Goal: Task Accomplishment & Management: Complete application form

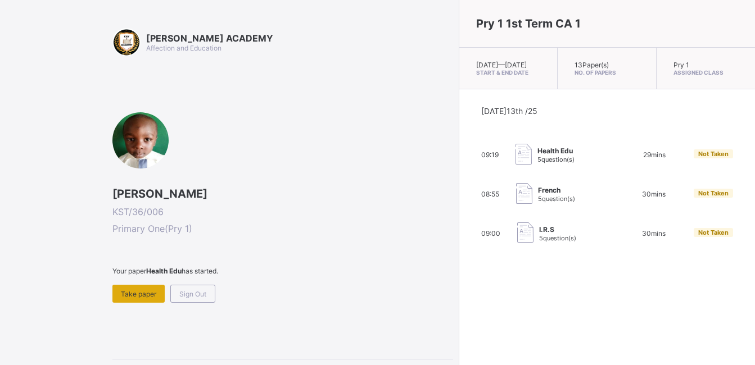
click at [148, 297] on span "Take paper" at bounding box center [138, 294] width 35 height 8
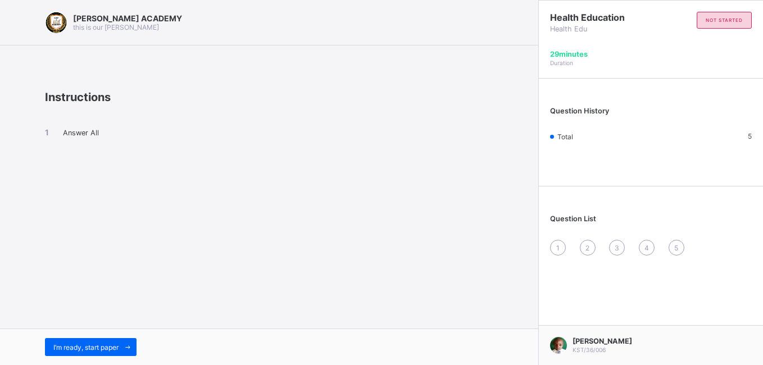
click at [47, 134] on li "Answer All" at bounding box center [269, 133] width 448 height 10
click at [562, 250] on div "1" at bounding box center [558, 248] width 16 height 16
click at [99, 130] on li "Answer All" at bounding box center [269, 133] width 448 height 10
drag, startPoint x: 99, startPoint y: 130, endPoint x: 199, endPoint y: 175, distance: 109.9
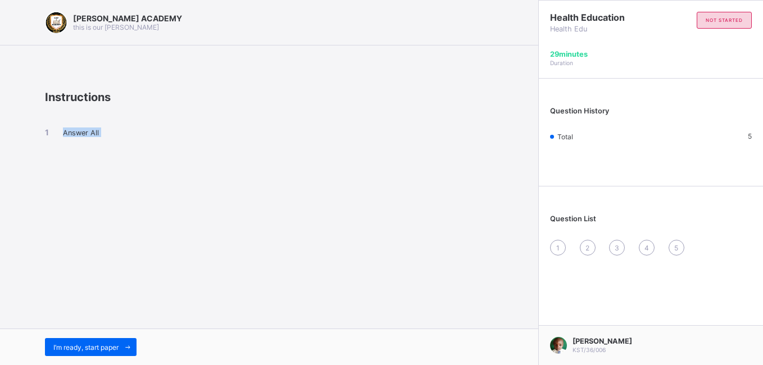
click at [199, 175] on div "Answer All" at bounding box center [269, 142] width 448 height 77
click at [173, 124] on div "Answer All" at bounding box center [269, 142] width 448 height 77
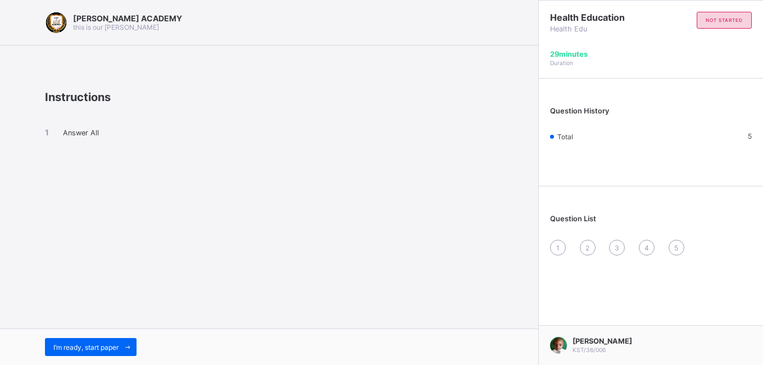
click at [62, 337] on div "I’m ready, start paper" at bounding box center [269, 347] width 538 height 37
click at [63, 342] on div "I’m ready, start paper" at bounding box center [91, 347] width 92 height 18
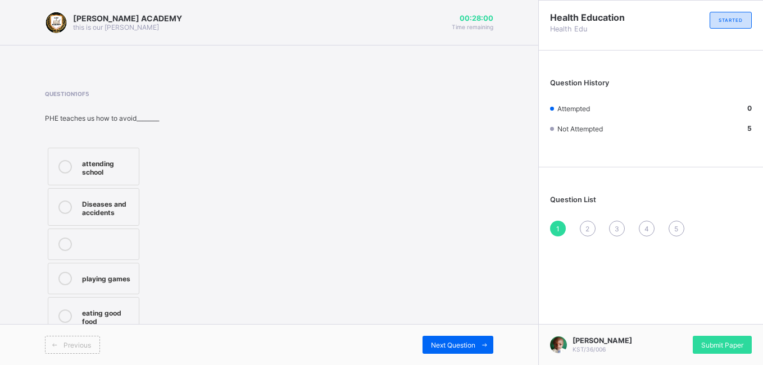
click at [116, 221] on label "Diseases and accidents" at bounding box center [94, 207] width 92 height 38
click at [476, 340] on span at bounding box center [484, 345] width 18 height 18
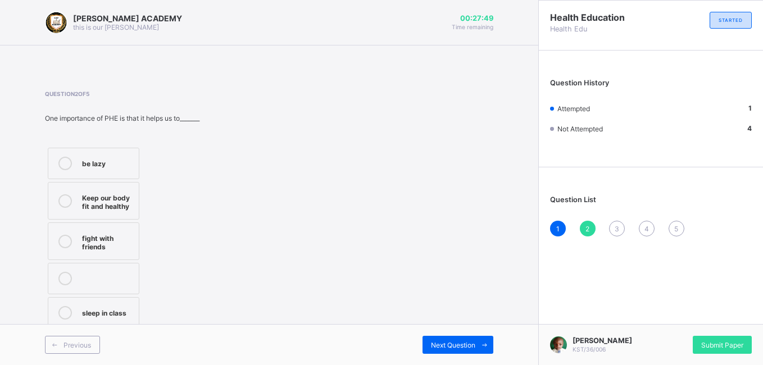
click at [57, 190] on label "Keep our body fit and healthy" at bounding box center [94, 201] width 92 height 38
click at [462, 344] on span "Next Question" at bounding box center [453, 345] width 44 height 8
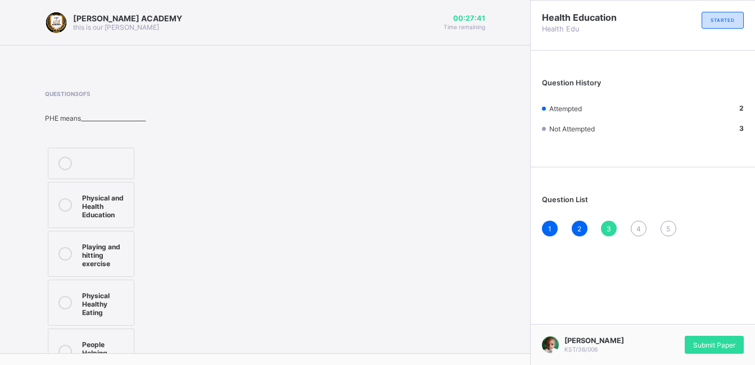
click at [120, 212] on div "Physical and Health Education" at bounding box center [105, 205] width 46 height 28
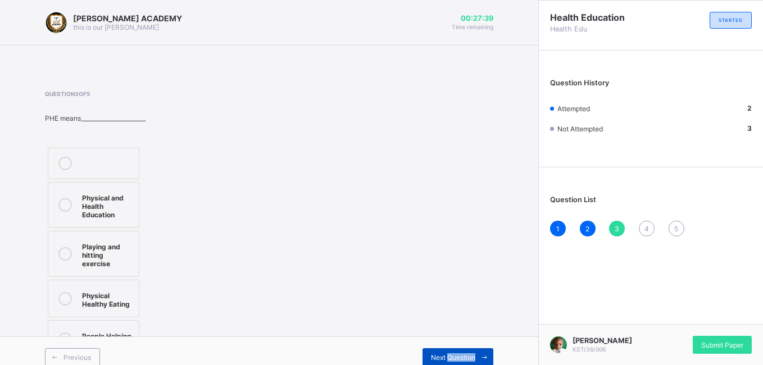
click at [462, 353] on div "Next Question" at bounding box center [458, 357] width 71 height 18
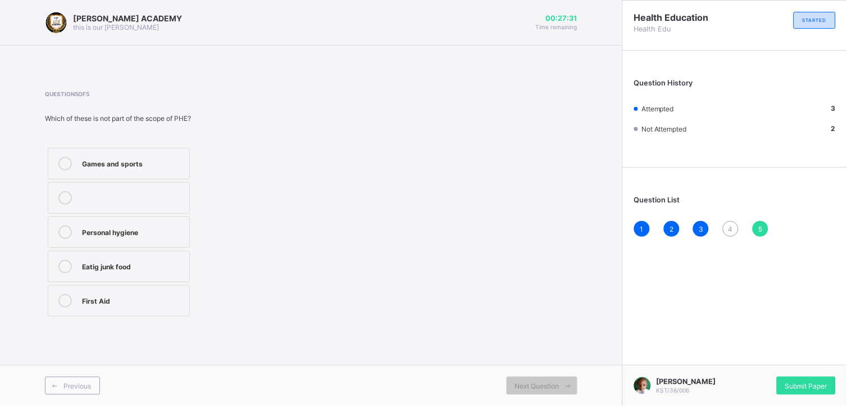
click at [178, 262] on div "Eatig junk food" at bounding box center [133, 265] width 102 height 11
click at [726, 221] on div "1 2 3 4 5" at bounding box center [735, 229] width 202 height 16
click at [726, 223] on div "4" at bounding box center [731, 229] width 16 height 16
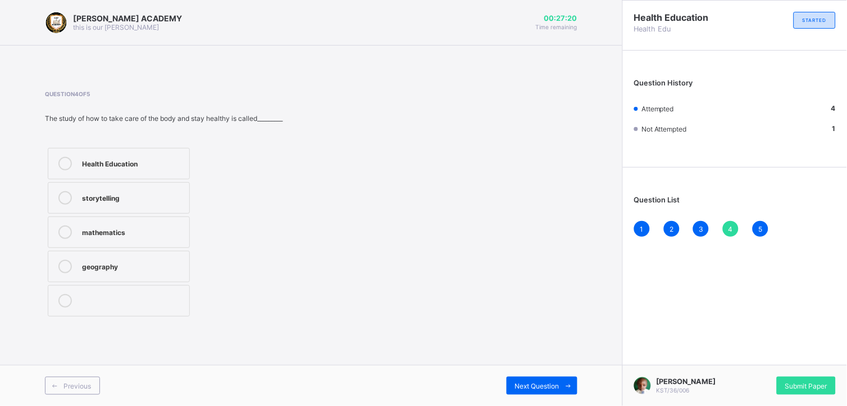
click at [131, 171] on label "Health Education" at bounding box center [119, 163] width 142 height 31
click at [754, 365] on div "Submit Paper" at bounding box center [806, 385] width 59 height 18
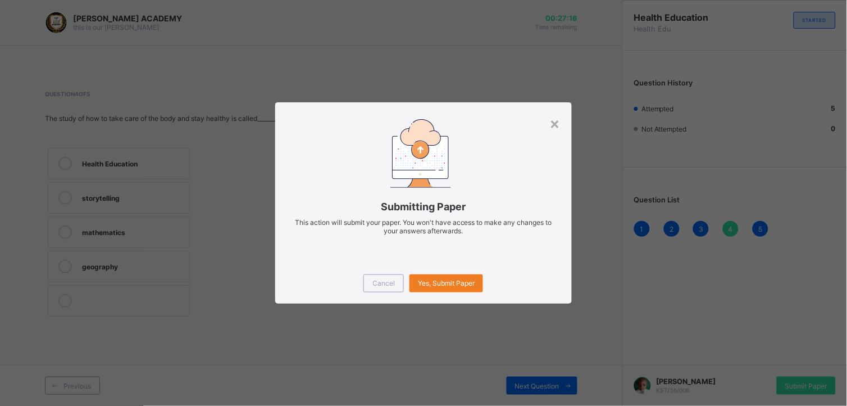
drag, startPoint x: 801, startPoint y: 380, endPoint x: 704, endPoint y: 351, distance: 102.0
click at [704, 351] on div "× Submitting Paper This action will submit your paper. You won't have access to…" at bounding box center [423, 203] width 847 height 406
click at [472, 288] on div "Yes, Submit Paper" at bounding box center [447, 283] width 74 height 18
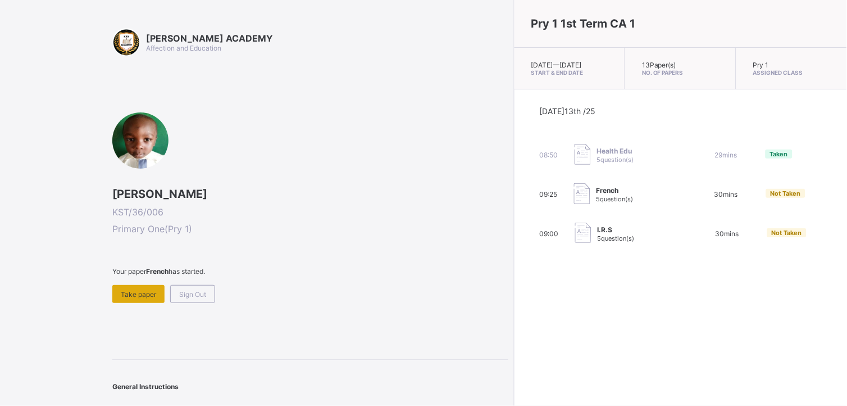
click at [137, 291] on span "Take paper" at bounding box center [138, 294] width 35 height 8
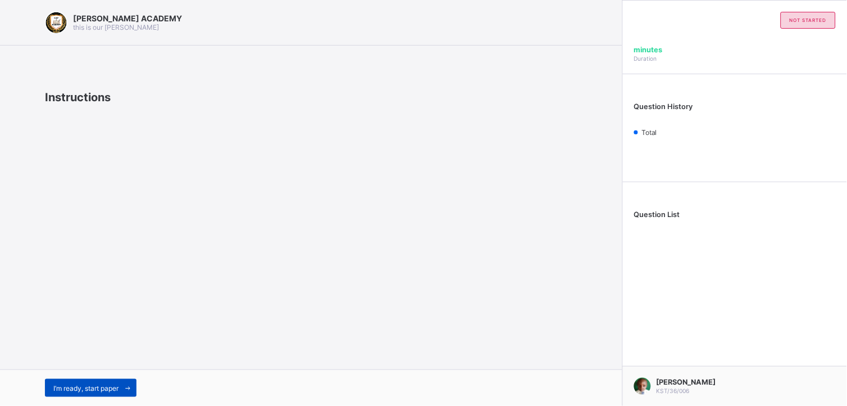
click at [89, 365] on span "I’m ready, start paper" at bounding box center [85, 388] width 65 height 8
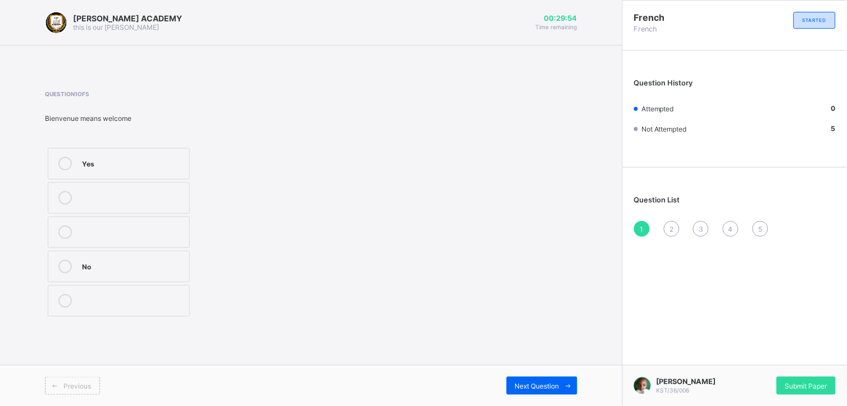
click at [67, 152] on label "Yes" at bounding box center [119, 163] width 142 height 31
click at [542, 365] on div "Next Question" at bounding box center [542, 385] width 71 height 18
click at [149, 270] on div "greetings in french" at bounding box center [133, 265] width 102 height 11
click at [552, 365] on div "Next Question" at bounding box center [542, 385] width 71 height 18
click at [150, 226] on div "Good morning" at bounding box center [133, 230] width 102 height 11
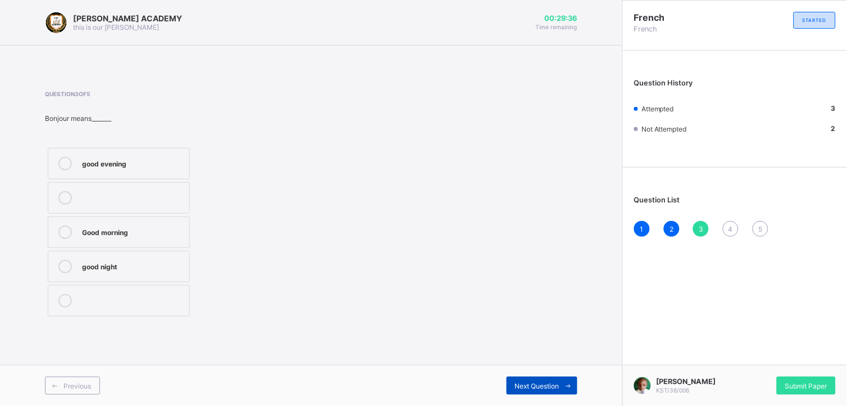
click at [547, 365] on span "Next Question" at bounding box center [537, 386] width 44 height 8
click at [149, 160] on div "goodbye" at bounding box center [133, 162] width 102 height 11
click at [543, 365] on div "Next Question" at bounding box center [542, 385] width 71 height 18
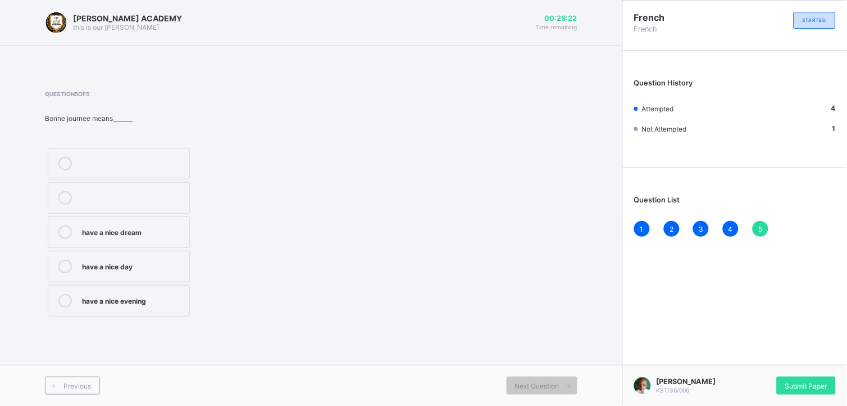
click at [136, 255] on label "have a nice day" at bounding box center [119, 266] width 142 height 31
click at [754, 365] on span "Submit Paper" at bounding box center [807, 386] width 42 height 8
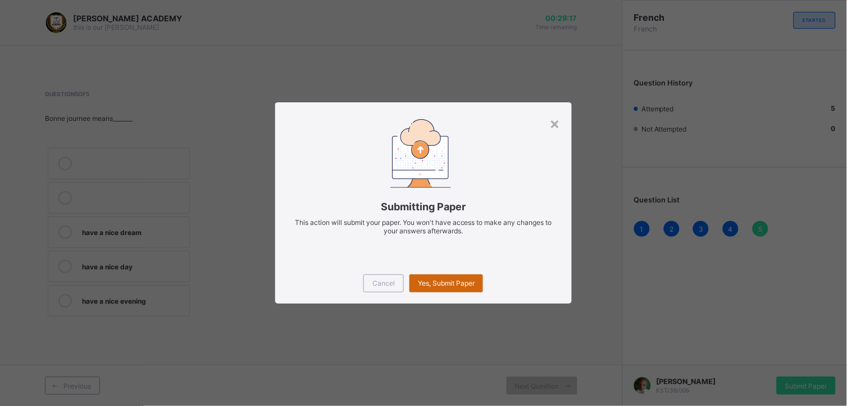
click at [433, 276] on div "Yes, Submit Paper" at bounding box center [447, 283] width 74 height 18
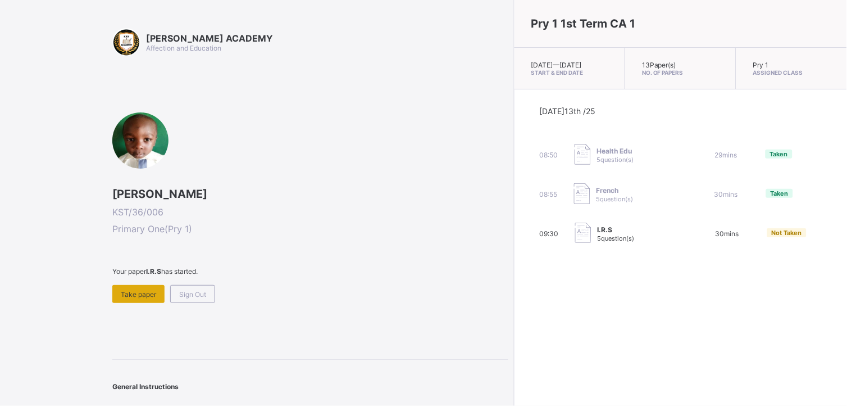
click at [144, 293] on span "Take paper" at bounding box center [138, 294] width 35 height 8
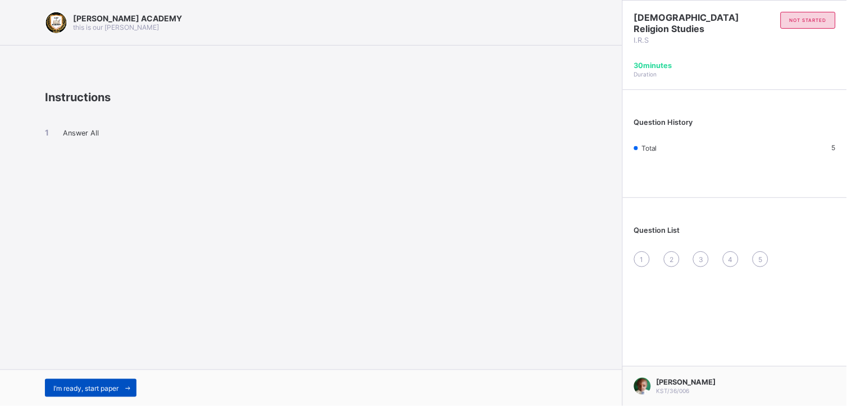
click at [98, 365] on span "I’m ready, start paper" at bounding box center [85, 388] width 65 height 8
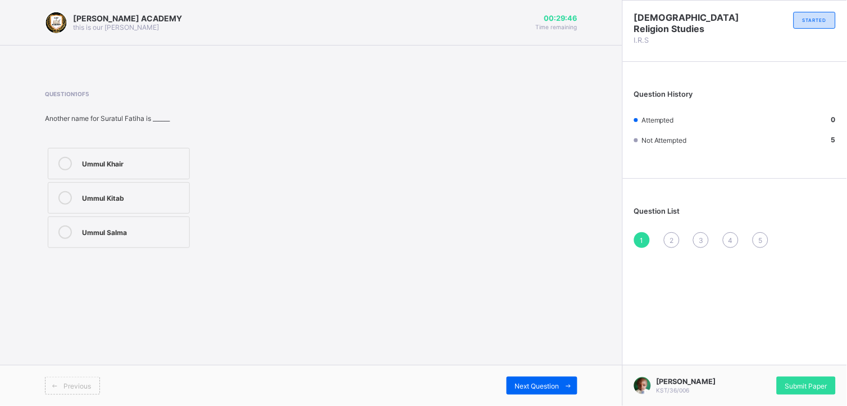
click at [112, 199] on div "Ummul Kitab" at bounding box center [133, 196] width 102 height 11
click at [521, 365] on div "Next Question" at bounding box center [542, 385] width 71 height 18
click at [150, 193] on div "Wa'un" at bounding box center [133, 196] width 102 height 11
click at [754, 365] on span "Submit Paper" at bounding box center [807, 386] width 42 height 8
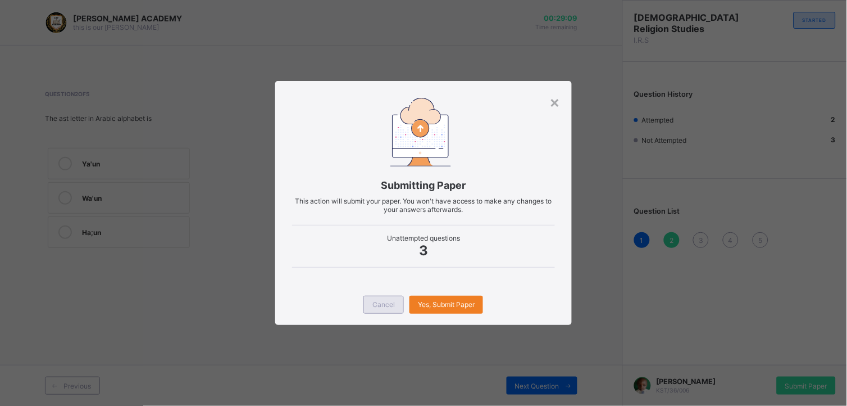
click at [379, 309] on div "Cancel" at bounding box center [384, 305] width 40 height 18
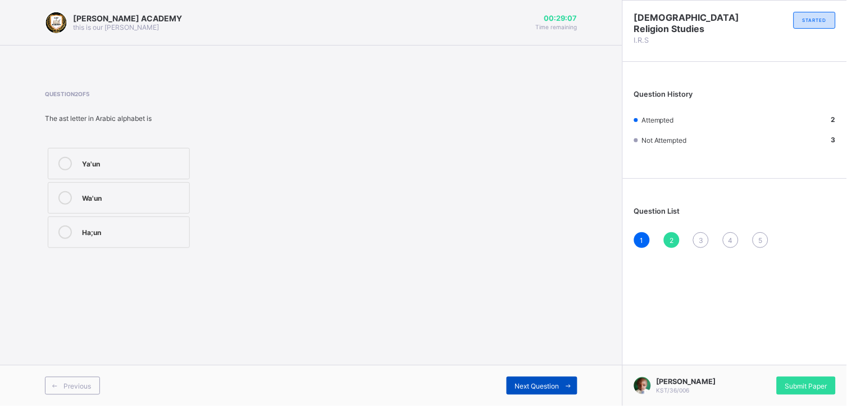
click at [550, 365] on span "Next Question" at bounding box center [537, 386] width 44 height 8
click at [151, 189] on label "29" at bounding box center [119, 197] width 142 height 31
click at [537, 365] on span "Next Question" at bounding box center [537, 386] width 44 height 8
click at [129, 240] on label "7" at bounding box center [119, 231] width 142 height 31
click at [547, 365] on span "Next Question" at bounding box center [537, 386] width 44 height 8
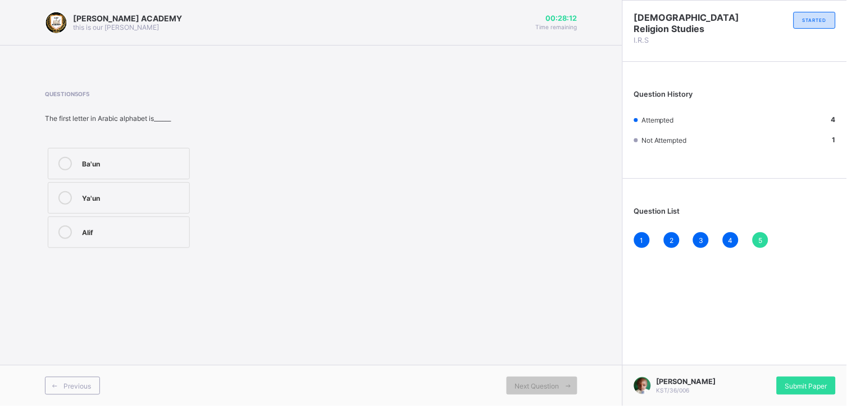
click at [156, 240] on label "Alif" at bounding box center [119, 231] width 142 height 31
click at [754, 365] on span "Submit Paper" at bounding box center [807, 386] width 42 height 8
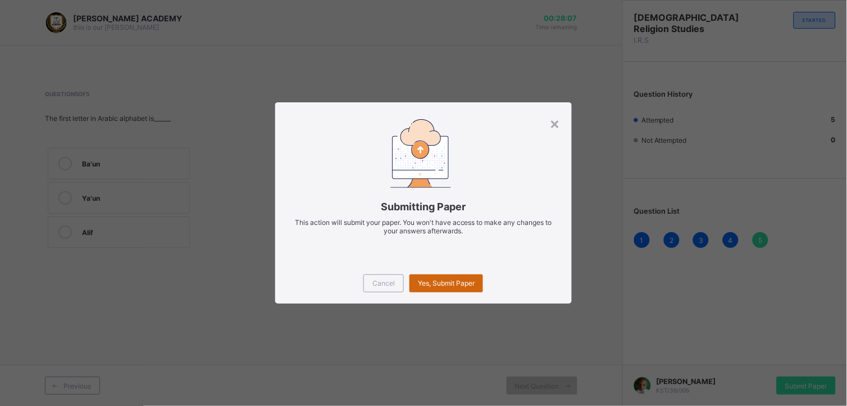
click at [461, 288] on div "Yes, Submit Paper" at bounding box center [447, 283] width 74 height 18
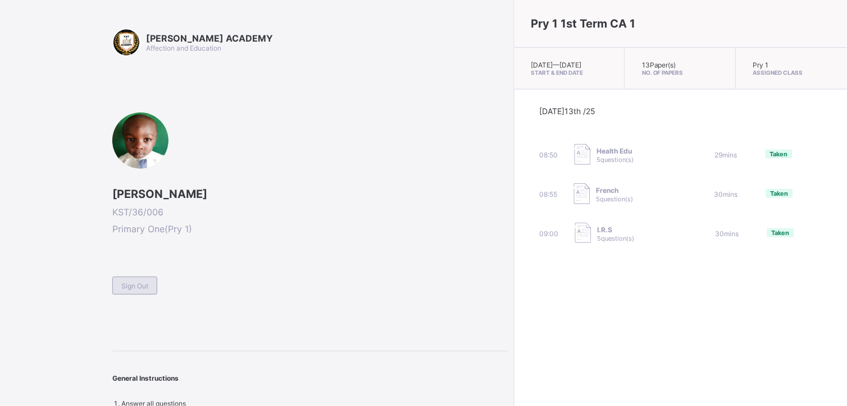
click at [128, 284] on span "Sign Out" at bounding box center [134, 286] width 27 height 8
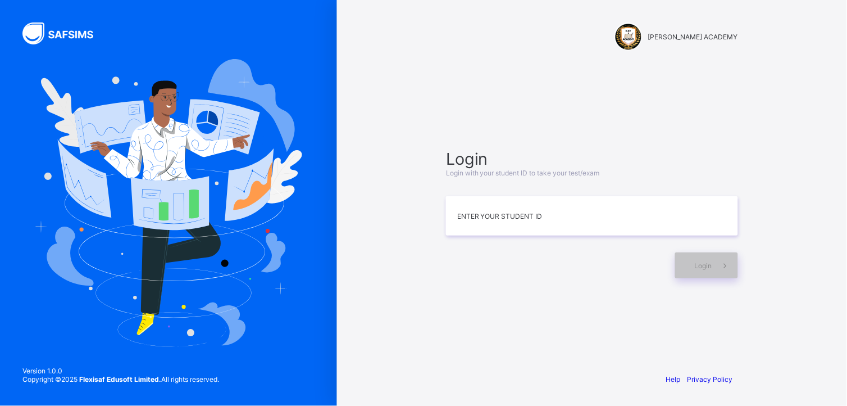
click at [467, 167] on span "Login" at bounding box center [592, 159] width 292 height 20
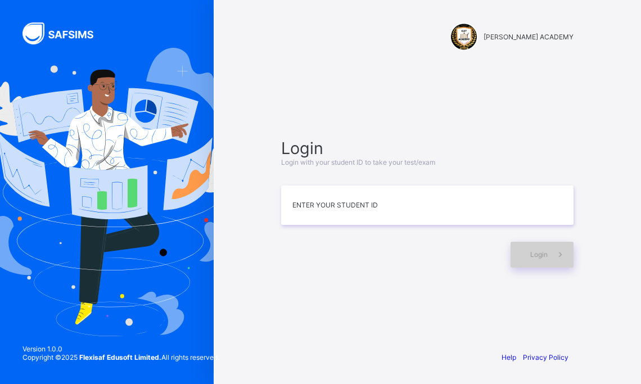
click at [546, 266] on div "Login" at bounding box center [541, 255] width 63 height 26
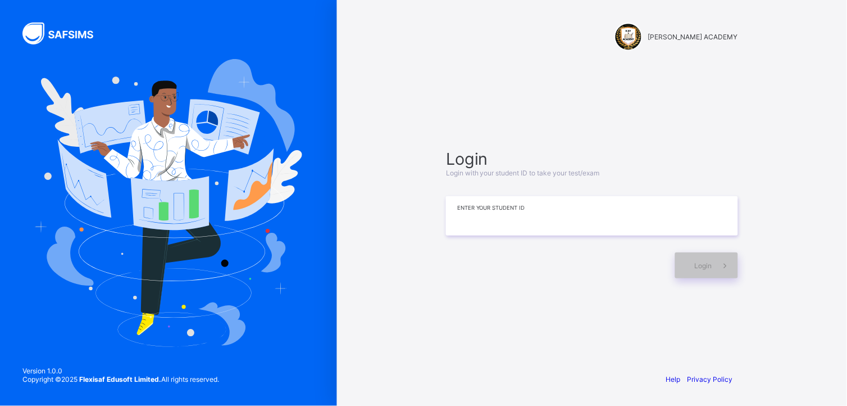
click at [490, 222] on input at bounding box center [592, 215] width 292 height 39
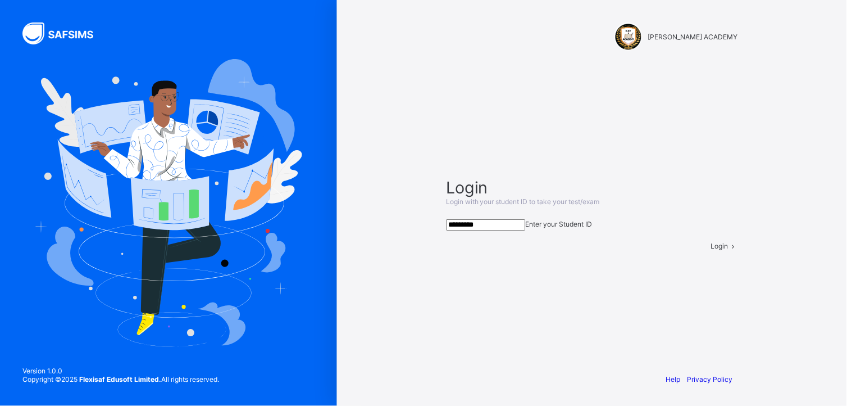
type input "*********"
click at [711, 250] on div "Login" at bounding box center [724, 246] width 27 height 8
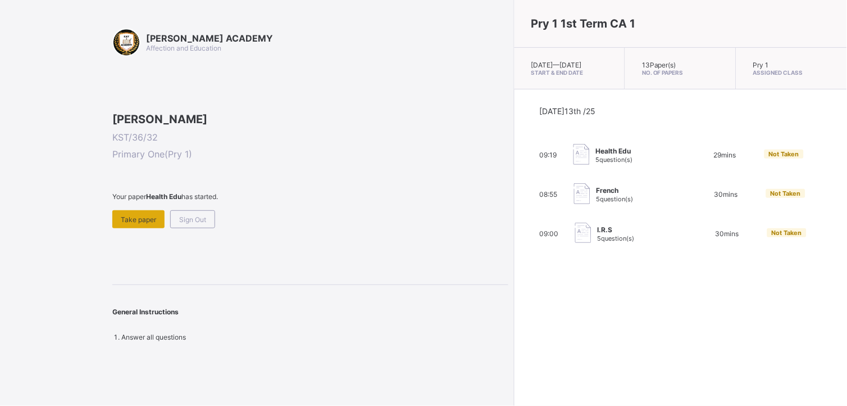
click at [136, 224] on span "Take paper" at bounding box center [138, 219] width 35 height 8
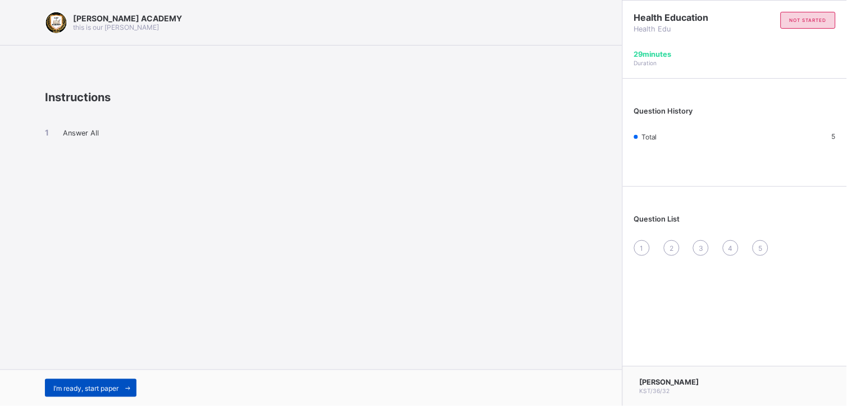
click at [79, 365] on span "I’m ready, start paper" at bounding box center [85, 388] width 65 height 8
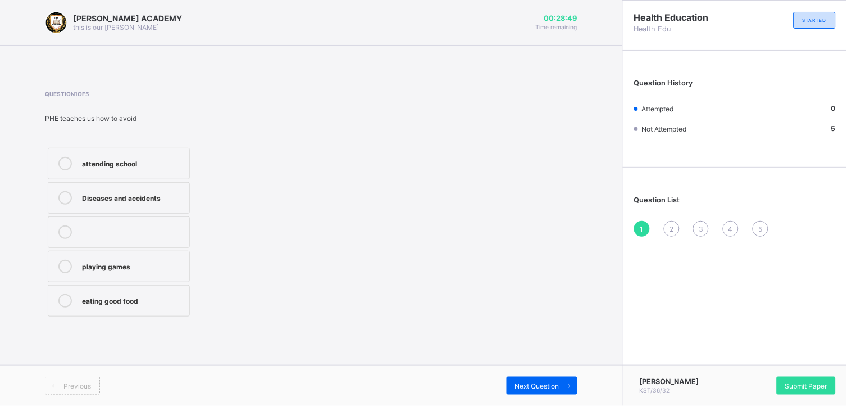
click at [100, 202] on div "Diseases and accidents" at bounding box center [133, 197] width 102 height 13
click at [537, 365] on div "Next Question" at bounding box center [542, 385] width 71 height 18
click at [152, 203] on div "Keep our body fit and healthy" at bounding box center [133, 197] width 102 height 13
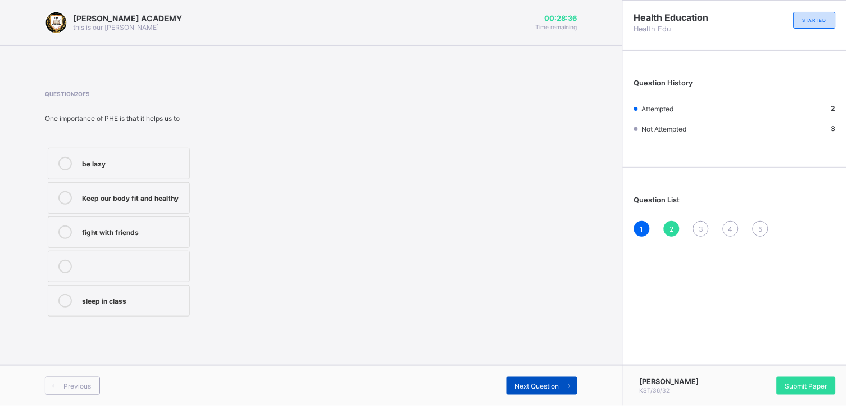
click at [516, 365] on span "Next Question" at bounding box center [537, 386] width 44 height 8
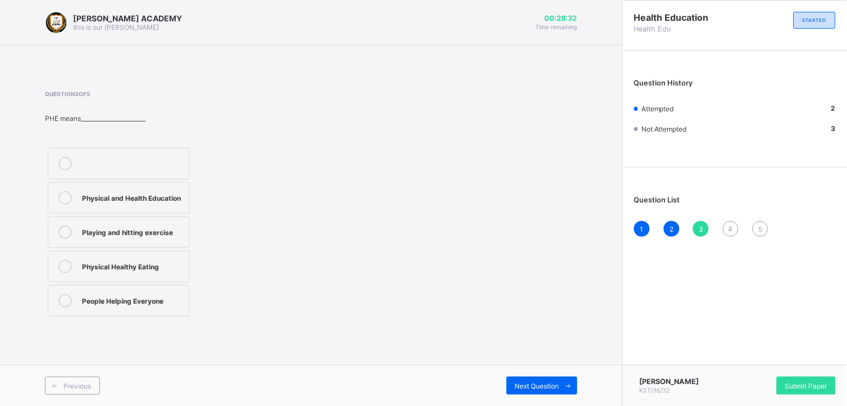
click at [149, 210] on label "Physical and Health Education" at bounding box center [119, 197] width 142 height 31
click at [529, 365] on div "Next Question" at bounding box center [542, 385] width 71 height 18
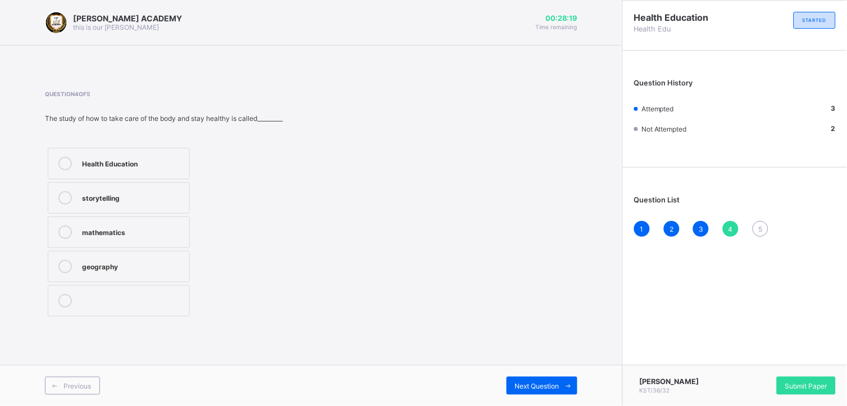
click at [156, 171] on label "Health Education" at bounding box center [119, 163] width 142 height 31
click at [519, 365] on span "Next Question" at bounding box center [537, 386] width 44 height 8
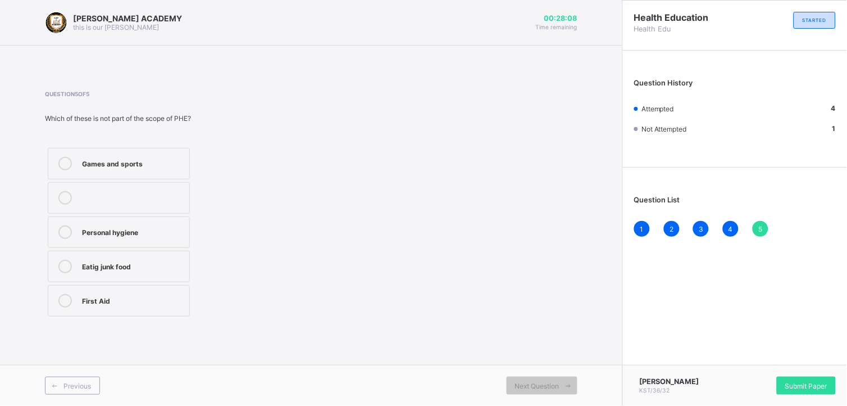
click at [138, 263] on div "Eatig junk food" at bounding box center [133, 265] width 102 height 11
click at [754, 365] on span "Submit Paper" at bounding box center [807, 386] width 42 height 8
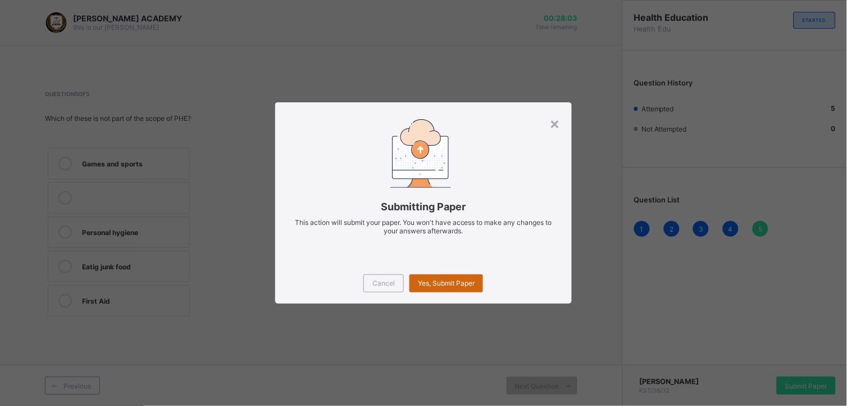
click at [465, 281] on span "Yes, Submit Paper" at bounding box center [446, 283] width 57 height 8
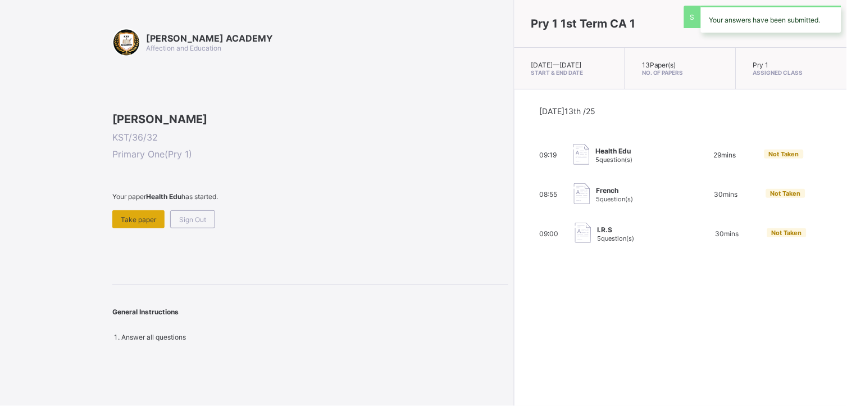
click at [148, 224] on span "Take paper" at bounding box center [138, 219] width 35 height 8
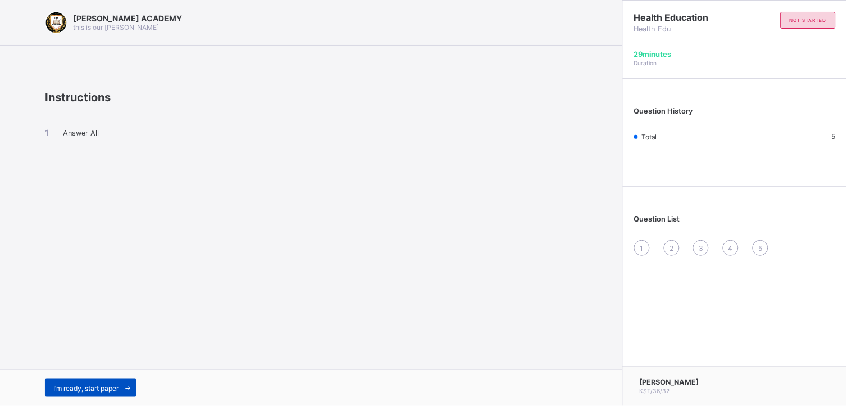
click at [75, 365] on div "I’m ready, start paper" at bounding box center [91, 388] width 92 height 18
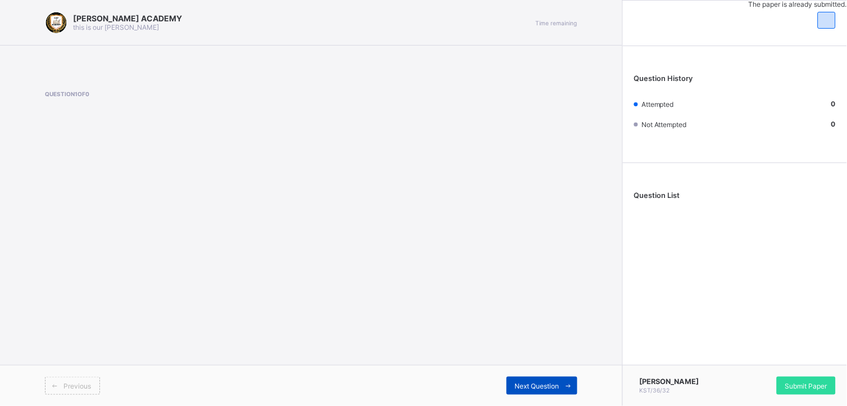
click at [534, 365] on span "Next Question" at bounding box center [537, 386] width 44 height 8
click at [530, 365] on div "Next Question" at bounding box center [542, 385] width 71 height 18
click at [532, 365] on span "Next Question" at bounding box center [537, 386] width 44 height 8
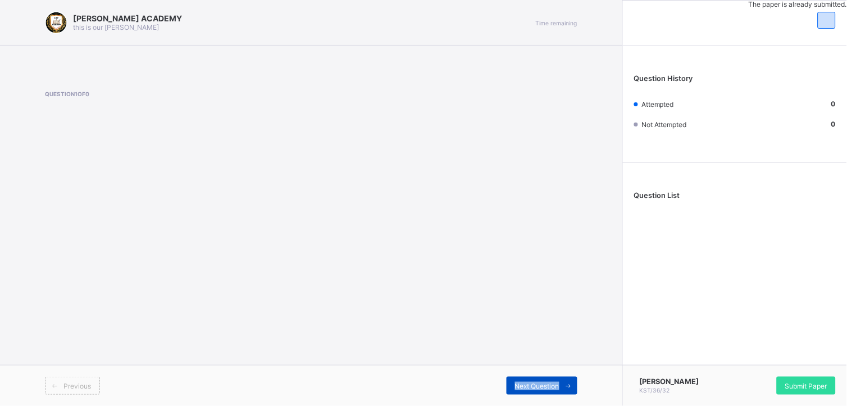
click at [532, 365] on span "Next Question" at bounding box center [537, 386] width 44 height 8
drag, startPoint x: 532, startPoint y: 386, endPoint x: 484, endPoint y: 330, distance: 73.0
click at [484, 330] on div "[PERSON_NAME] ACADEMY this is our [PERSON_NAME] Time remaining Question 1 of 0 …" at bounding box center [311, 203] width 623 height 406
click at [541, 365] on span "Next Question" at bounding box center [537, 386] width 44 height 8
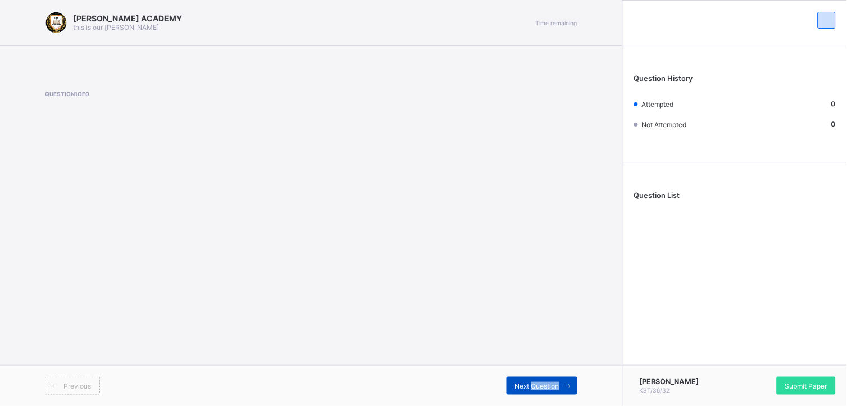
click at [541, 365] on span "Next Question" at bounding box center [537, 386] width 44 height 8
click at [507, 365] on div "Next Question" at bounding box center [542, 385] width 71 height 18
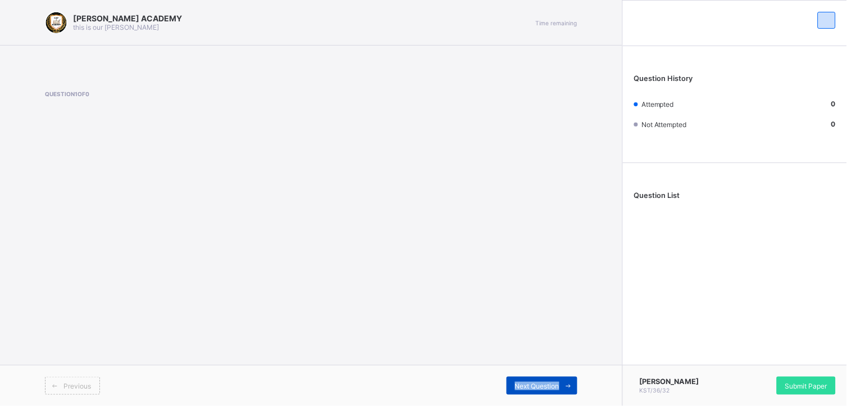
click at [507, 365] on div "Next Question" at bounding box center [542, 385] width 71 height 18
click at [572, 365] on icon at bounding box center [569, 385] width 8 height 7
click at [568, 365] on icon at bounding box center [569, 385] width 8 height 7
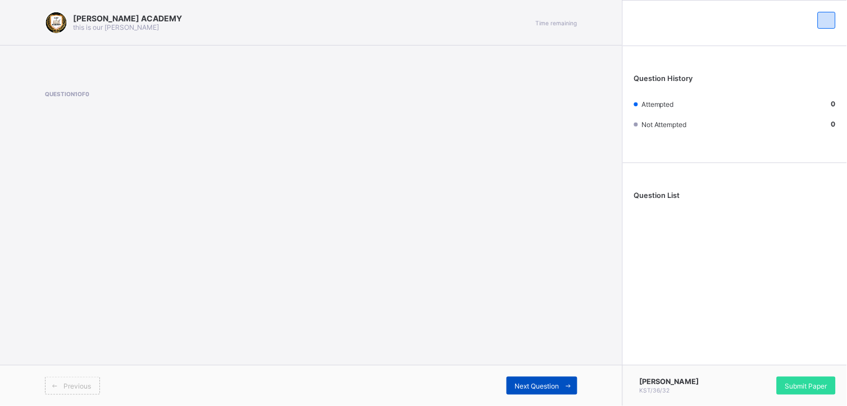
click at [568, 365] on icon at bounding box center [569, 385] width 8 height 7
click at [524, 365] on span "Next Question" at bounding box center [537, 386] width 44 height 8
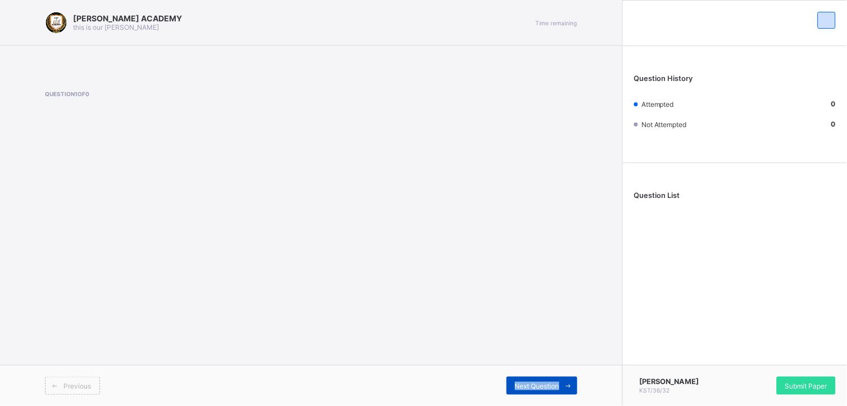
click at [524, 365] on span "Next Question" at bounding box center [537, 386] width 44 height 8
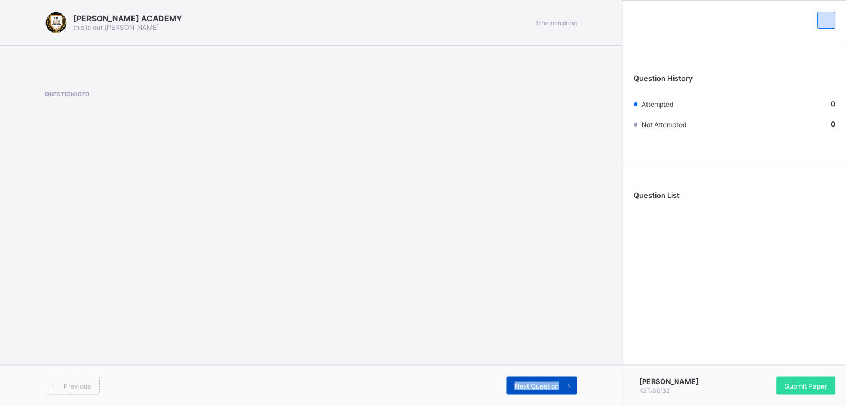
click at [524, 365] on span "Next Question" at bounding box center [537, 386] width 44 height 8
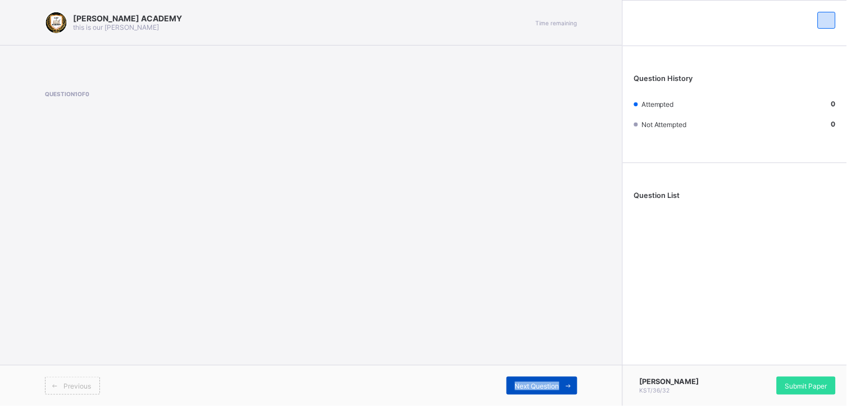
click at [524, 365] on span "Next Question" at bounding box center [537, 386] width 44 height 8
drag, startPoint x: 524, startPoint y: 385, endPoint x: 531, endPoint y: 387, distance: 7.4
click at [531, 365] on span "Next Question" at bounding box center [537, 386] width 44 height 8
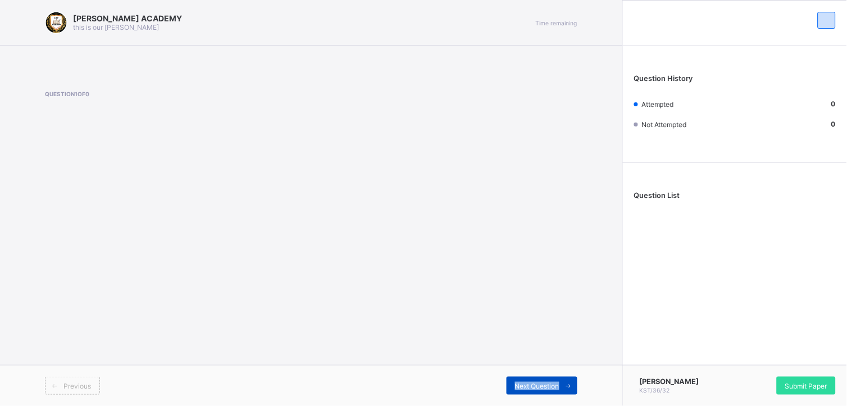
click at [531, 365] on span "Next Question" at bounding box center [537, 386] width 44 height 8
click at [541, 365] on span "Next Question" at bounding box center [537, 386] width 44 height 8
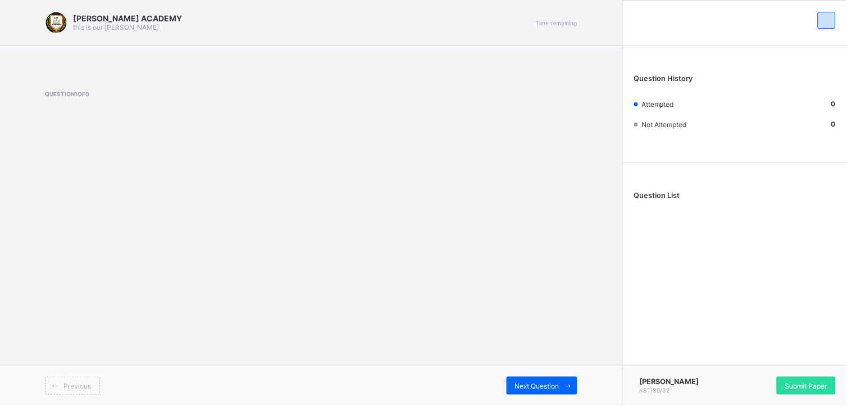
click at [549, 365] on div "Previous Next Question" at bounding box center [311, 385] width 623 height 41
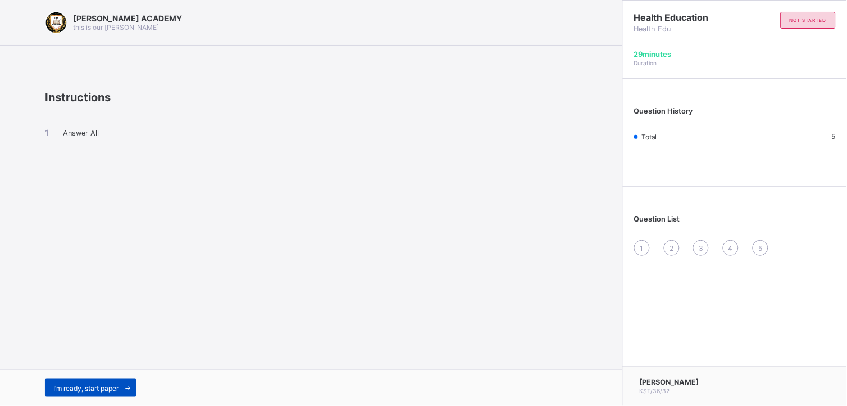
click at [126, 365] on icon at bounding box center [128, 387] width 8 height 7
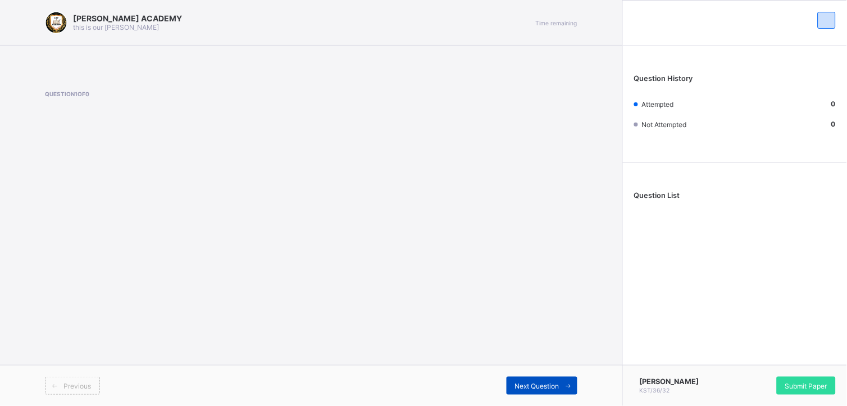
click at [560, 365] on span at bounding box center [569, 385] width 18 height 18
click at [569, 365] on icon at bounding box center [569, 385] width 8 height 7
click at [541, 365] on div "Previous Next Question" at bounding box center [311, 385] width 623 height 41
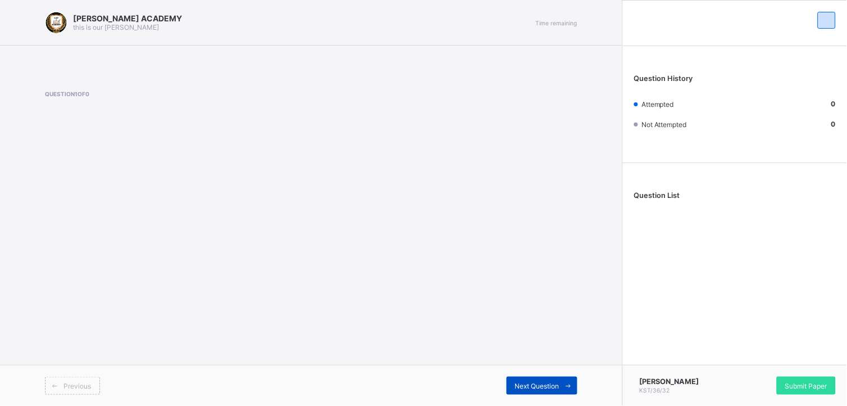
drag, startPoint x: 541, startPoint y: 374, endPoint x: 543, endPoint y: 387, distance: 13.1
click at [543, 365] on span "Next Question" at bounding box center [537, 386] width 44 height 8
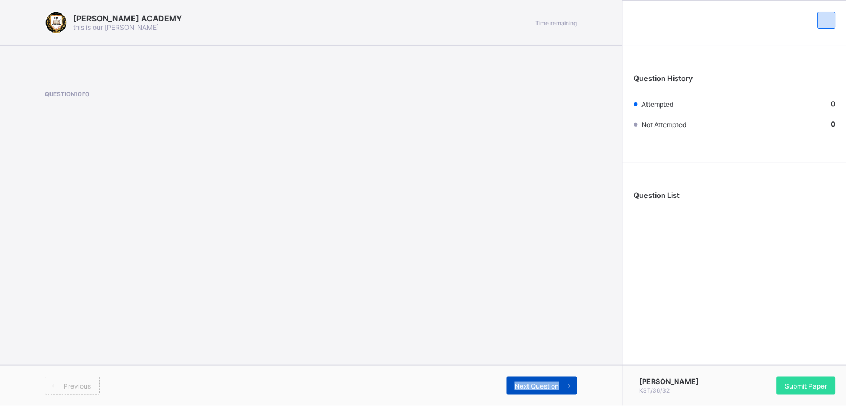
click at [543, 365] on span "Next Question" at bounding box center [537, 386] width 44 height 8
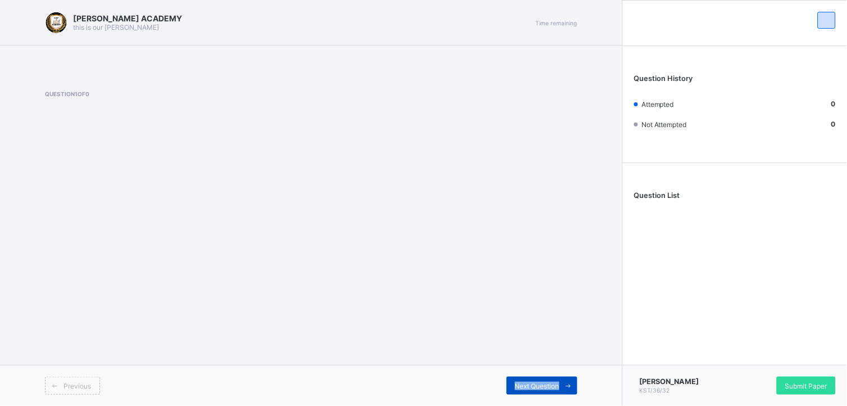
click at [543, 365] on span "Next Question" at bounding box center [537, 386] width 44 height 8
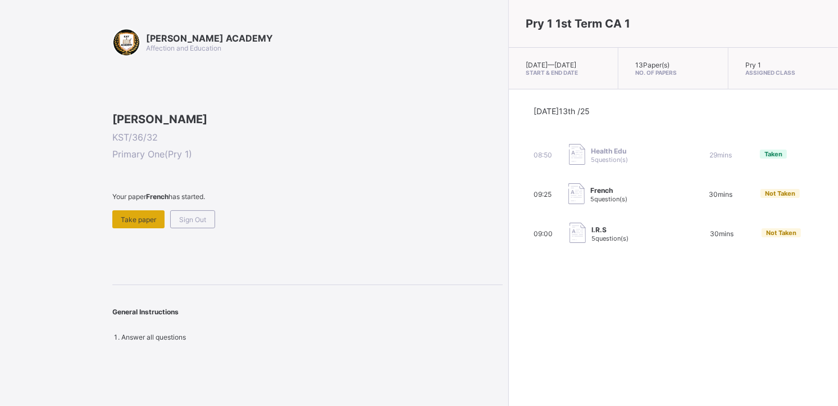
click at [138, 224] on span "Take paper" at bounding box center [138, 219] width 35 height 8
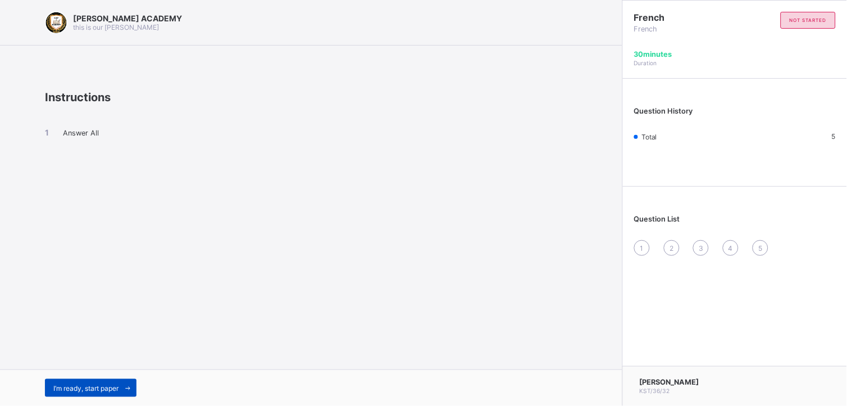
click at [83, 365] on div "I’m ready, start paper" at bounding box center [91, 388] width 92 height 18
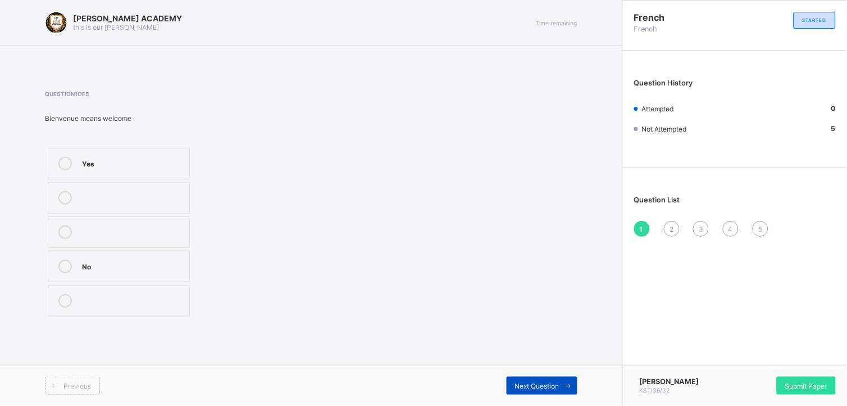
click at [527, 365] on span "Next Question" at bounding box center [537, 386] width 44 height 8
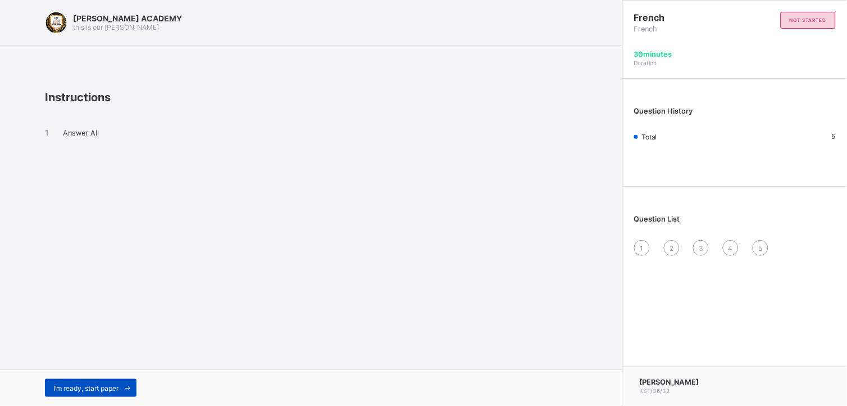
click at [110, 365] on span "I’m ready, start paper" at bounding box center [85, 388] width 65 height 8
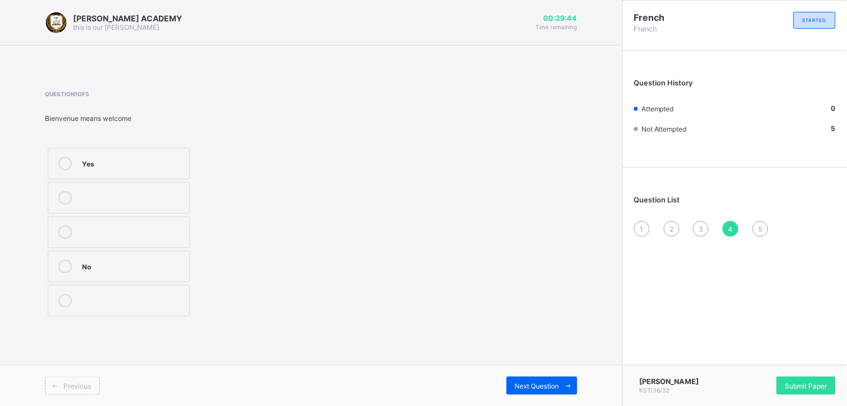
click at [641, 225] on div "1" at bounding box center [642, 229] width 16 height 16
click at [136, 256] on label "greetings in french" at bounding box center [119, 266] width 142 height 31
click at [111, 291] on label "sorry" at bounding box center [119, 300] width 142 height 31
click at [518, 365] on span "Next Question" at bounding box center [537, 386] width 44 height 8
click at [143, 265] on div "have a nice day" at bounding box center [133, 265] width 102 height 11
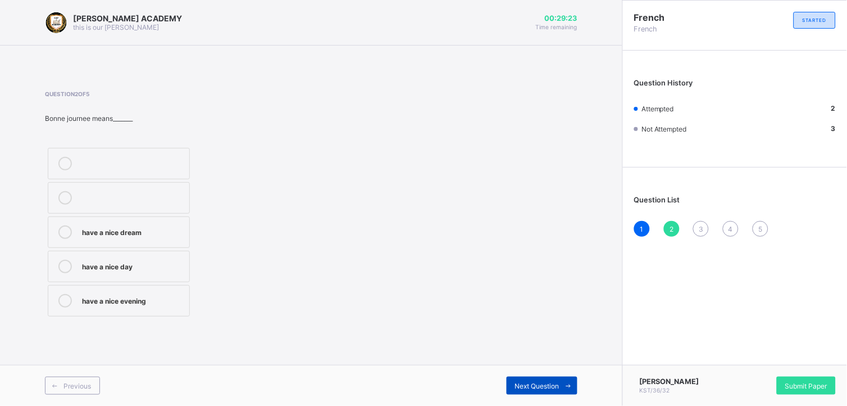
click at [546, 365] on span "Next Question" at bounding box center [537, 386] width 44 height 8
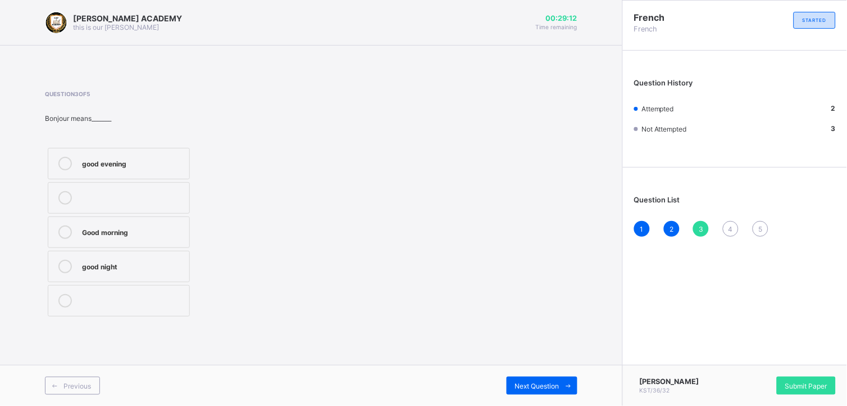
click at [142, 221] on label "Good morning" at bounding box center [119, 231] width 142 height 31
click at [515, 365] on span "Next Question" at bounding box center [537, 386] width 44 height 8
click at [75, 161] on div at bounding box center [65, 163] width 22 height 13
click at [539, 365] on span "Next Question" at bounding box center [537, 386] width 44 height 8
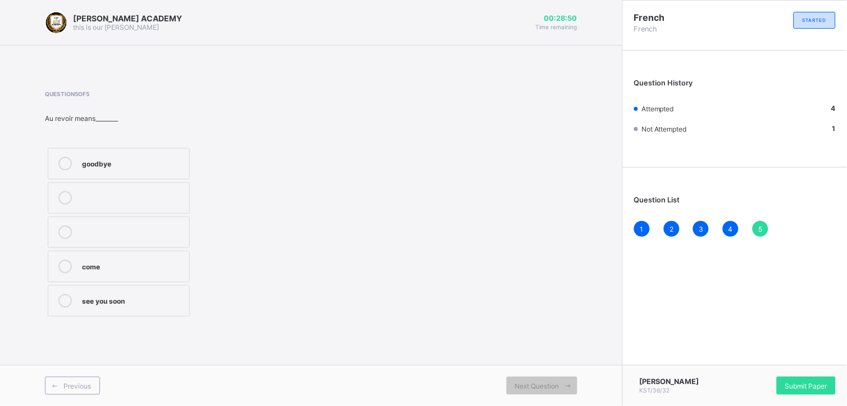
click at [104, 166] on div "goodbye" at bounding box center [133, 162] width 102 height 11
click at [754, 365] on span "Submit Paper" at bounding box center [807, 386] width 42 height 8
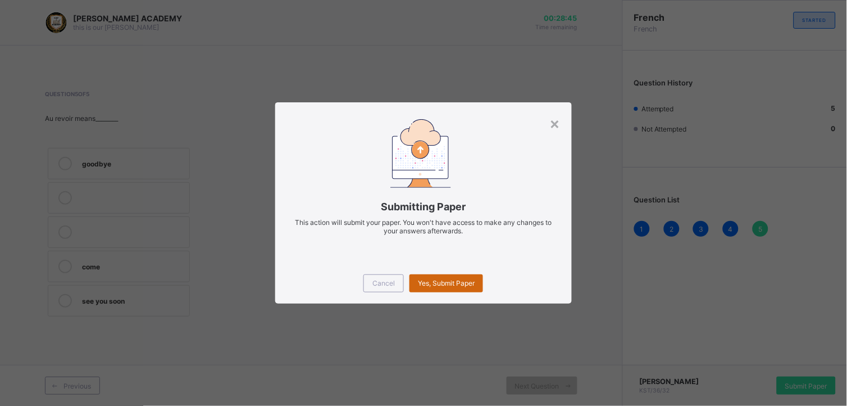
click at [446, 280] on span "Yes, Submit Paper" at bounding box center [446, 283] width 57 height 8
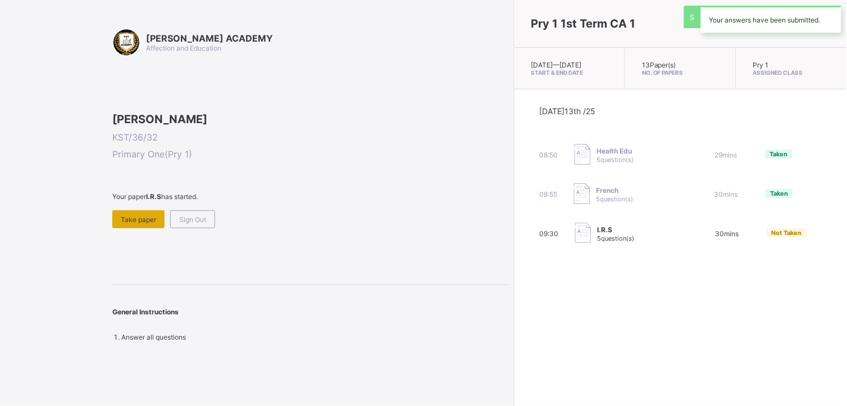
click at [138, 224] on span "Take paper" at bounding box center [138, 219] width 35 height 8
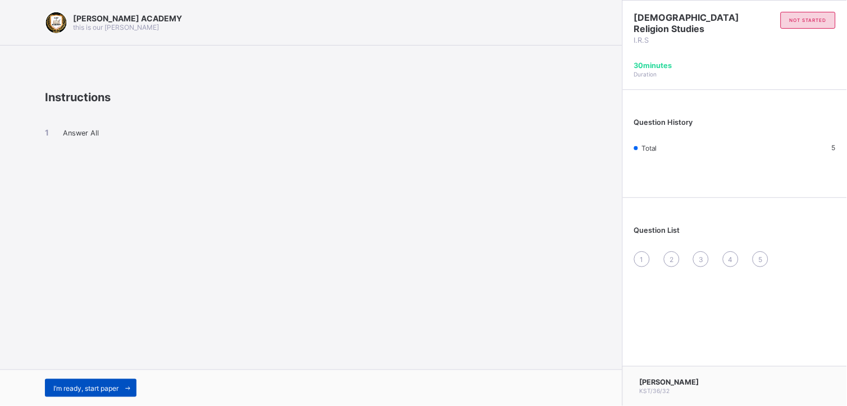
click at [119, 365] on span "I’m ready, start paper" at bounding box center [85, 388] width 65 height 8
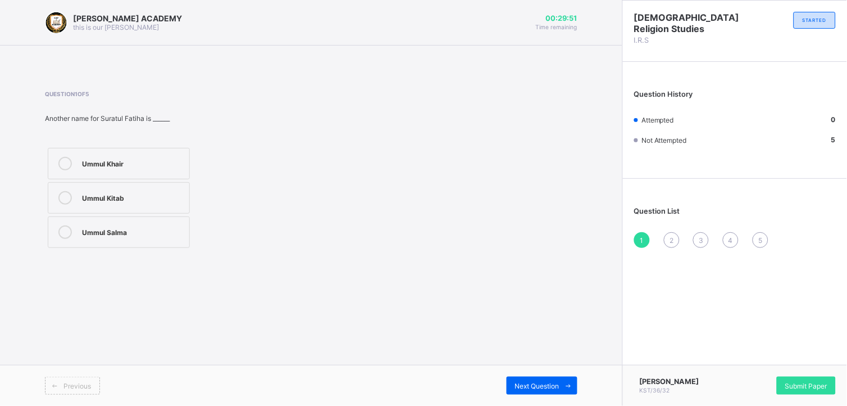
click at [110, 204] on div "Ummul Kitab" at bounding box center [133, 197] width 102 height 13
click at [562, 365] on span at bounding box center [569, 385] width 18 height 18
click at [119, 224] on label "Ha;un" at bounding box center [119, 231] width 142 height 31
click at [548, 365] on span "Next Question" at bounding box center [537, 386] width 44 height 8
click at [149, 161] on div "28" at bounding box center [133, 162] width 102 height 11
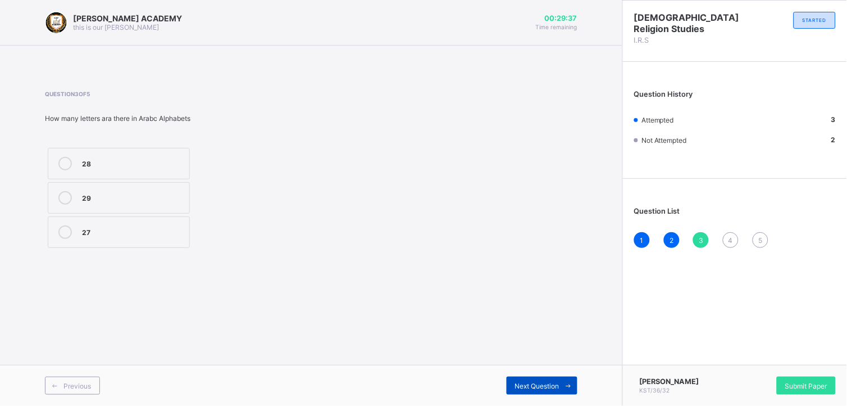
click at [536, 365] on div "Next Question" at bounding box center [542, 385] width 71 height 18
click at [88, 238] on div "7" at bounding box center [133, 231] width 102 height 13
click at [530, 365] on span "Next Question" at bounding box center [537, 386] width 44 height 8
click at [149, 229] on div "Alif" at bounding box center [133, 230] width 102 height 11
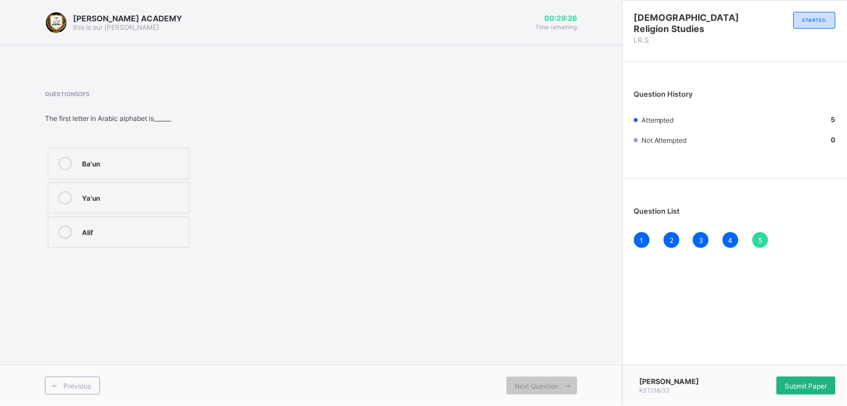
click at [754, 365] on span "Submit Paper" at bounding box center [807, 386] width 42 height 8
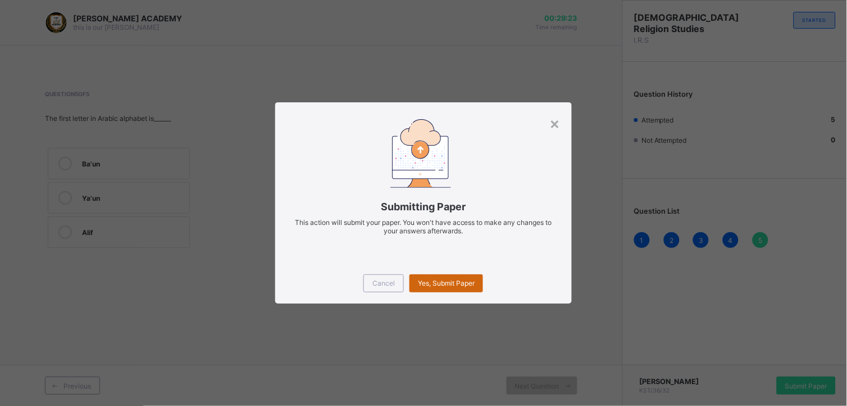
click at [443, 285] on span "Yes, Submit Paper" at bounding box center [446, 283] width 57 height 8
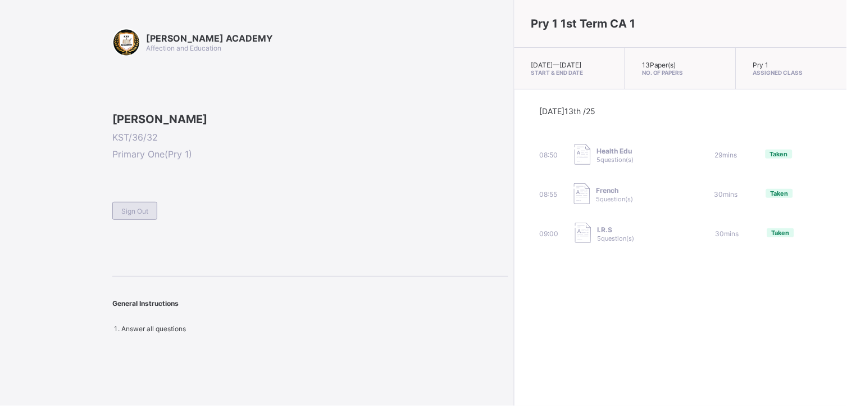
click at [139, 215] on span "Sign Out" at bounding box center [134, 211] width 27 height 8
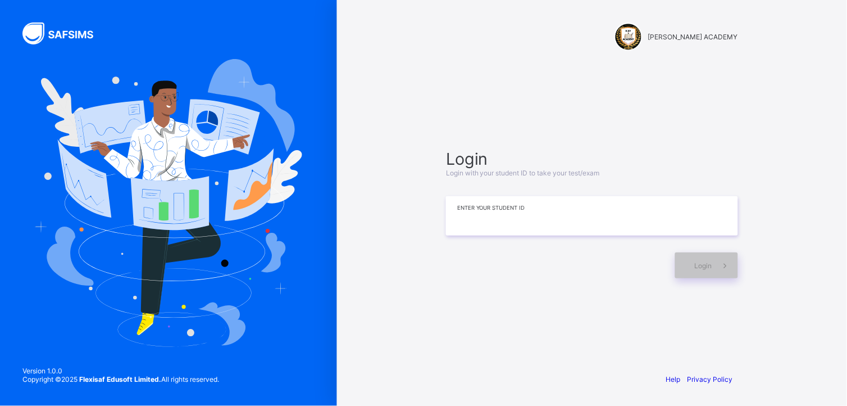
click at [563, 216] on input at bounding box center [592, 215] width 292 height 39
click at [702, 263] on span "Login" at bounding box center [703, 265] width 17 height 8
click at [616, 228] on input at bounding box center [592, 215] width 292 height 39
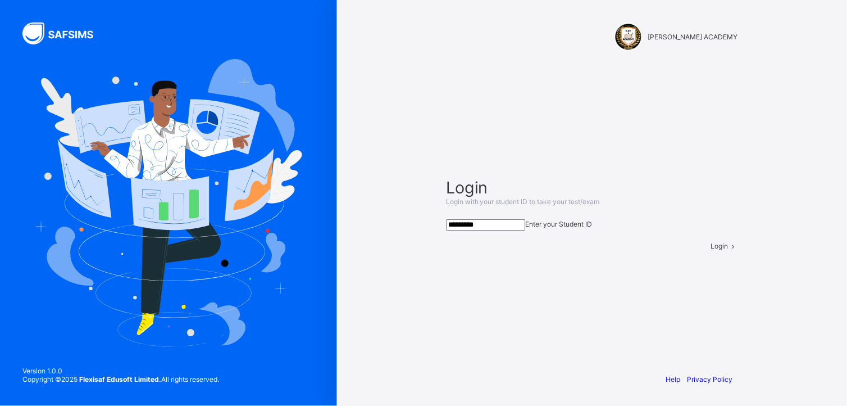
type input "*********"
click at [711, 250] on div "Login" at bounding box center [724, 246] width 27 height 8
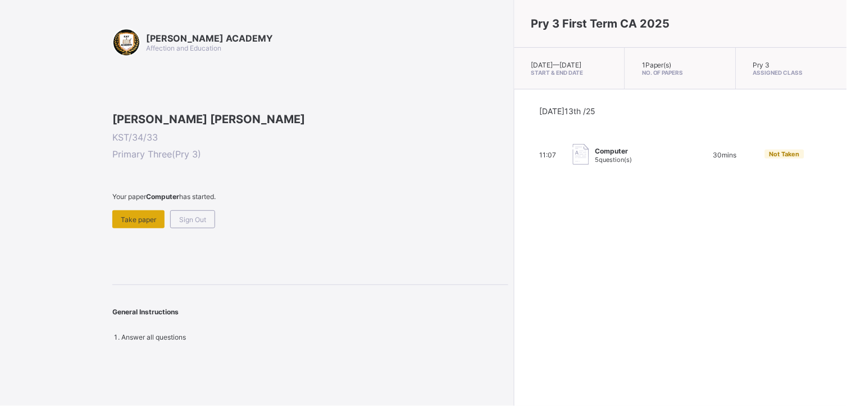
click at [143, 228] on div "Take paper" at bounding box center [138, 219] width 52 height 18
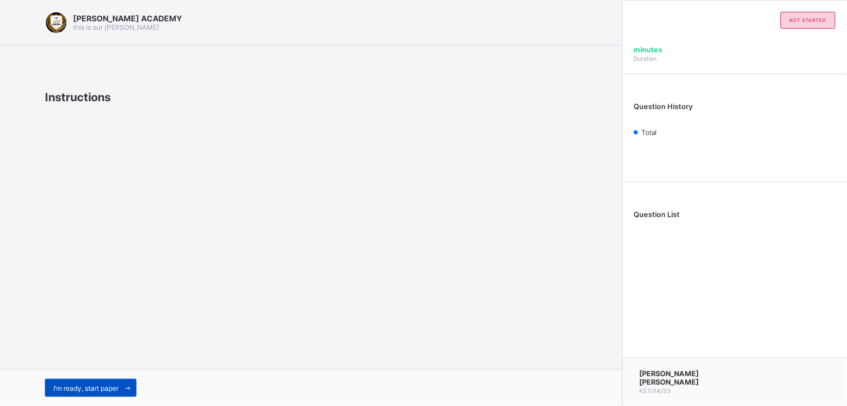
click at [94, 365] on div "I’m ready, start paper" at bounding box center [91, 388] width 92 height 18
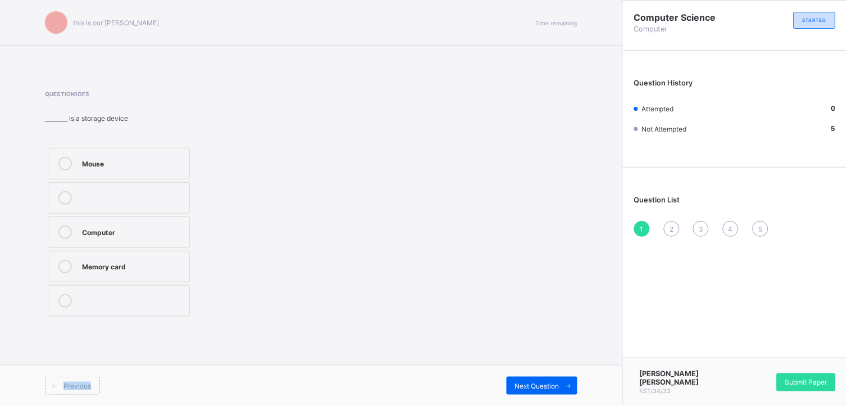
drag, startPoint x: 94, startPoint y: 380, endPoint x: 214, endPoint y: 274, distance: 159.6
click at [214, 274] on div "this is our [PERSON_NAME] Time remaining Question 1 of 5 ________ is a storage …" at bounding box center [311, 203] width 623 height 406
drag, startPoint x: 214, startPoint y: 274, endPoint x: 139, endPoint y: 153, distance: 142.1
click at [139, 153] on label "Mouse" at bounding box center [119, 163] width 142 height 31
click at [670, 221] on div "2" at bounding box center [672, 229] width 16 height 16
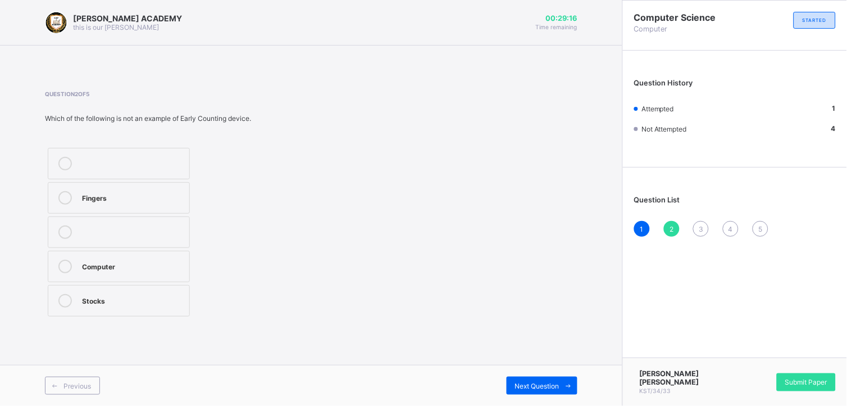
click at [160, 294] on div "Stocks" at bounding box center [133, 299] width 102 height 11
click at [701, 221] on div "3" at bounding box center [701, 229] width 16 height 16
click at [156, 293] on label "Printer" at bounding box center [119, 300] width 142 height 31
click at [672, 223] on div "2" at bounding box center [672, 229] width 16 height 16
click at [141, 292] on label "Stocks" at bounding box center [119, 300] width 142 height 31
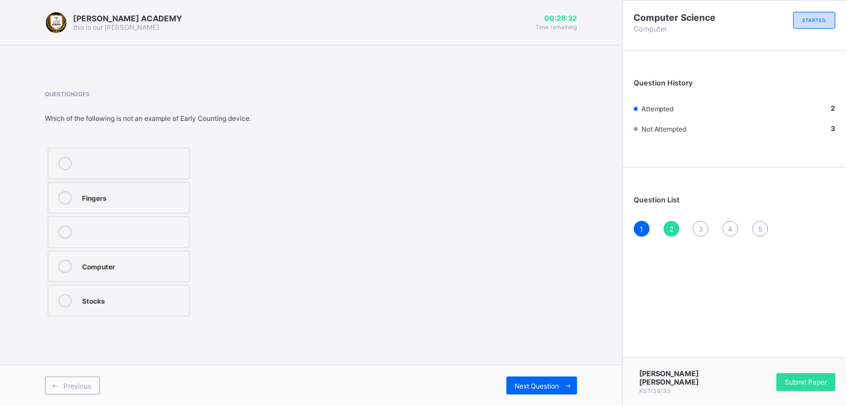
click at [141, 292] on label "Stocks" at bounding box center [119, 300] width 142 height 31
click at [700, 227] on span "3" at bounding box center [701, 229] width 4 height 8
click at [731, 223] on div "4" at bounding box center [731, 229] width 16 height 16
click at [137, 161] on div "Computer" at bounding box center [133, 162] width 102 height 11
click at [754, 222] on div "5" at bounding box center [761, 229] width 16 height 16
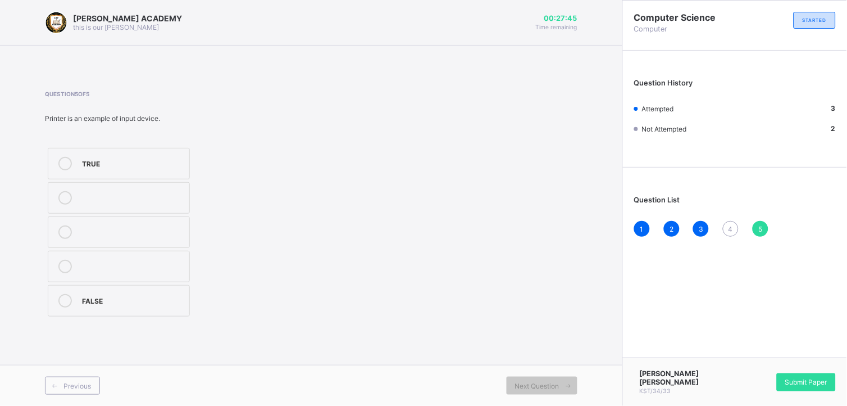
click at [732, 242] on div "Question List 1 2 3 4 5" at bounding box center [735, 210] width 224 height 75
click at [732, 243] on div "Question List 1 2 3 4 5" at bounding box center [735, 210] width 224 height 75
click at [729, 221] on div "1 2 3 4 5" at bounding box center [735, 229] width 202 height 16
click at [727, 217] on div "Question List 1 2 3 4 5" at bounding box center [735, 210] width 224 height 75
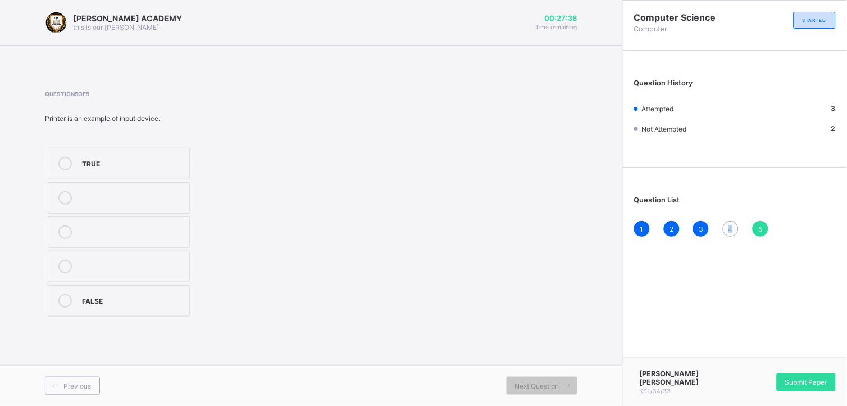
click at [728, 221] on div "4" at bounding box center [731, 229] width 16 height 16
click at [498, 238] on div "Question 4 of 5 ________ is a device that stores data. Computer Storage device …" at bounding box center [311, 204] width 533 height 229
click at [91, 158] on div "Computer" at bounding box center [133, 162] width 102 height 11
click at [754, 221] on div "5" at bounding box center [761, 229] width 16 height 16
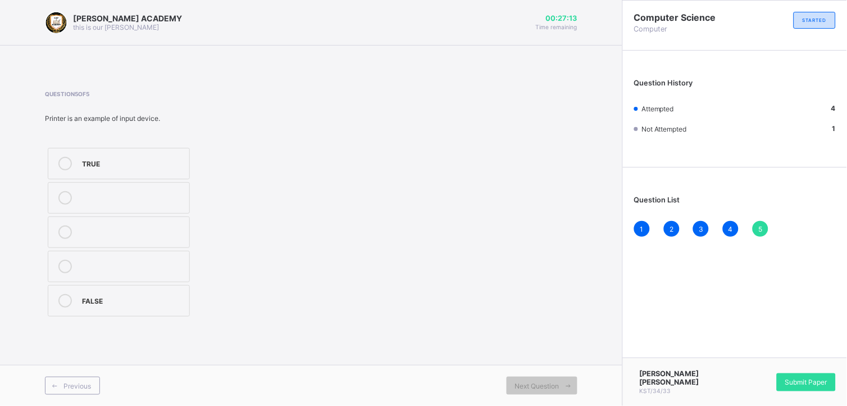
click at [158, 296] on div "FALSE" at bounding box center [133, 299] width 102 height 11
click at [754, 365] on div "Submit Paper" at bounding box center [806, 382] width 59 height 18
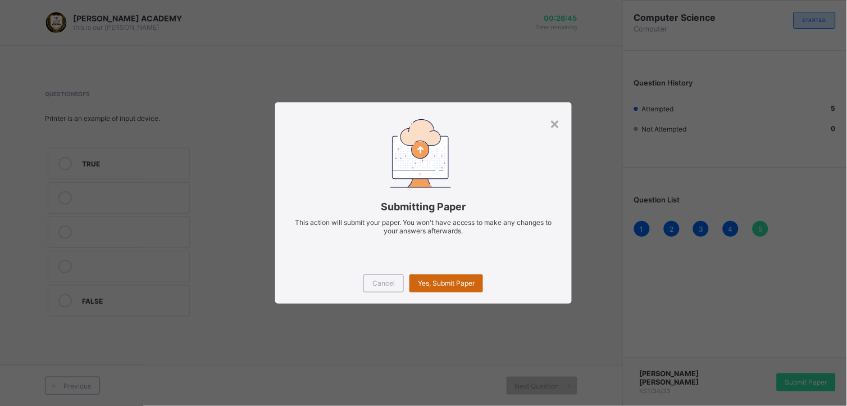
drag, startPoint x: 448, startPoint y: 284, endPoint x: 448, endPoint y: 278, distance: 6.7
click at [448, 278] on div "Yes, Submit Paper" at bounding box center [447, 283] width 74 height 18
click at [448, 277] on div "Yes, Submit Paper" at bounding box center [447, 283] width 74 height 18
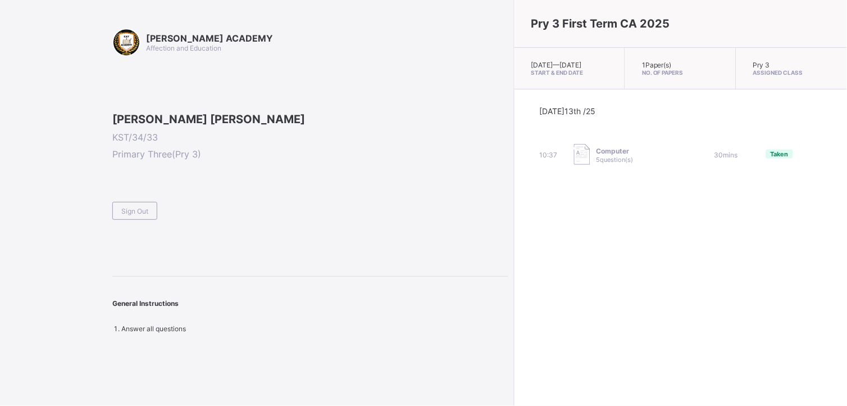
drag, startPoint x: 473, startPoint y: 272, endPoint x: 766, endPoint y: 120, distance: 330.5
click at [754, 120] on div "[DATE] 13th /25" at bounding box center [680, 125] width 283 height 38
click at [142, 220] on div "Sign Out" at bounding box center [134, 211] width 45 height 18
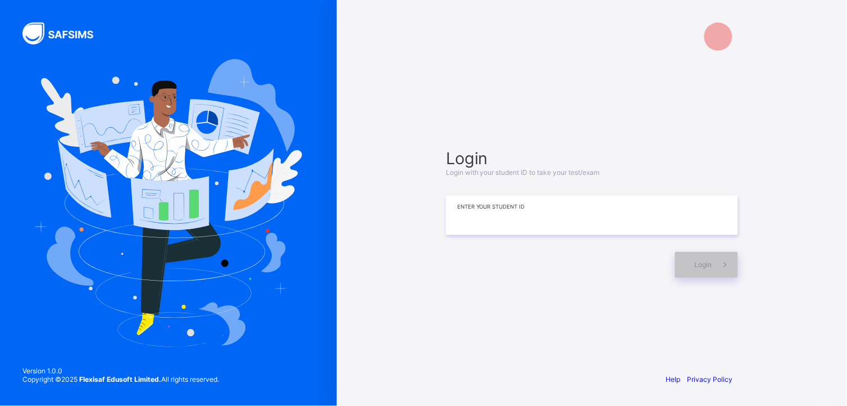
click at [624, 215] on input at bounding box center [592, 215] width 292 height 39
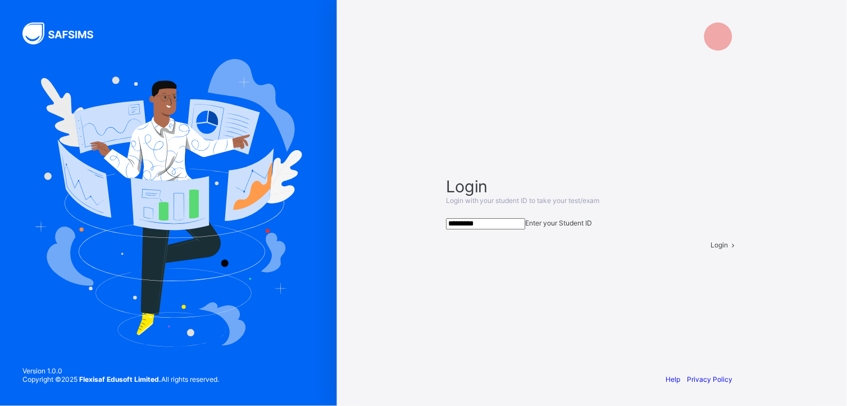
type input "*********"
click at [711, 249] on div "Login" at bounding box center [724, 245] width 27 height 8
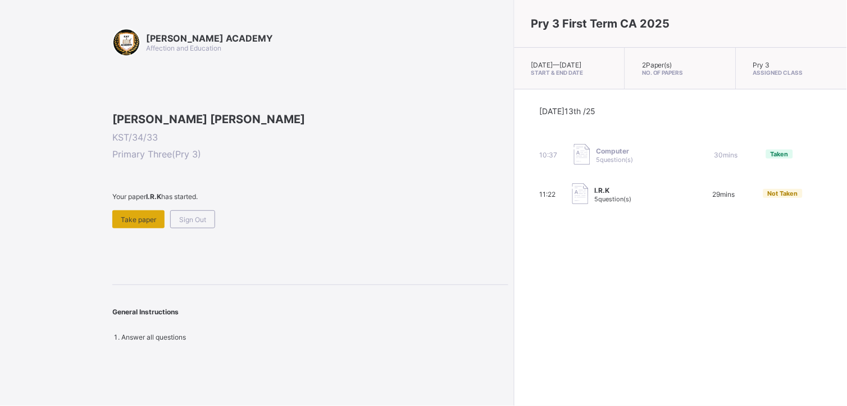
click at [133, 228] on div "Take paper" at bounding box center [138, 219] width 52 height 18
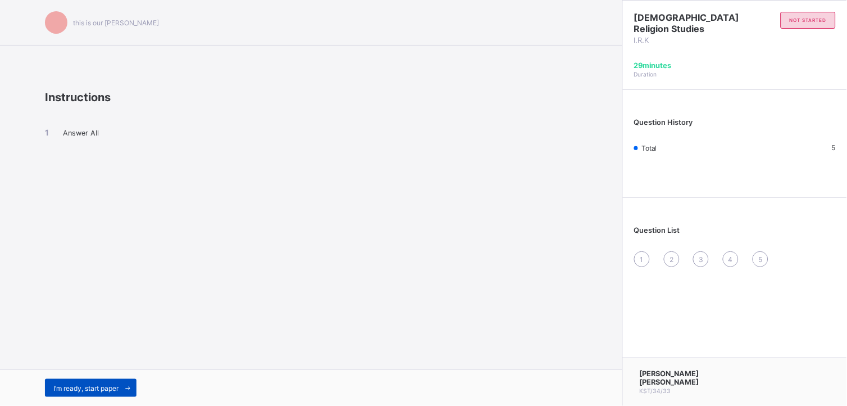
click at [99, 365] on span "I’m ready, start paper" at bounding box center [85, 388] width 65 height 8
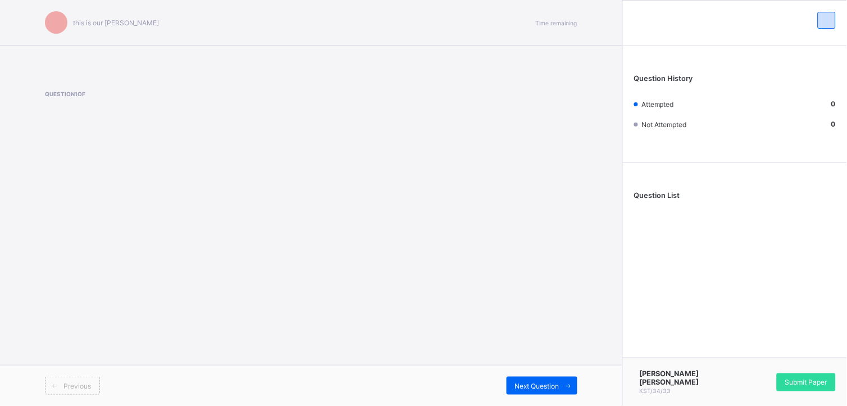
click at [238, 289] on div "this is our [PERSON_NAME] Time remaining Question 1 of Previous Next Question" at bounding box center [311, 203] width 623 height 406
click at [321, 223] on div "this is our [PERSON_NAME] Time remaining Question 1 of Previous Next Question" at bounding box center [311, 203] width 623 height 406
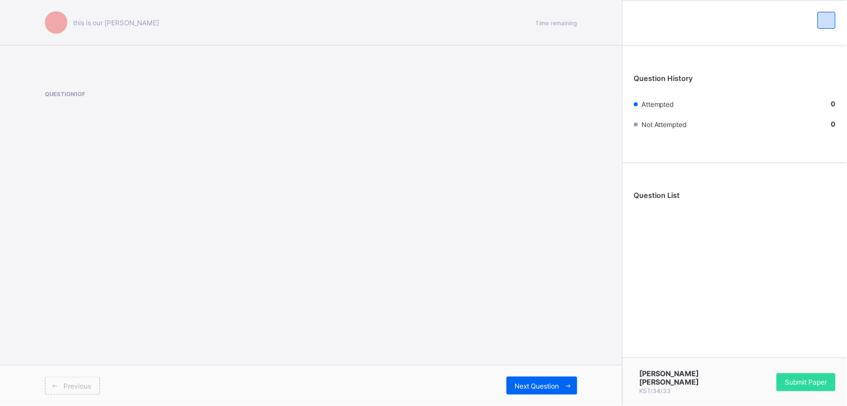
click at [321, 223] on div "this is our [PERSON_NAME] Time remaining Question 1 of Previous Next Question" at bounding box center [311, 203] width 623 height 406
click at [357, 214] on div "this is our [PERSON_NAME] Time remaining Question 1 of Previous Next Question" at bounding box center [311, 203] width 623 height 406
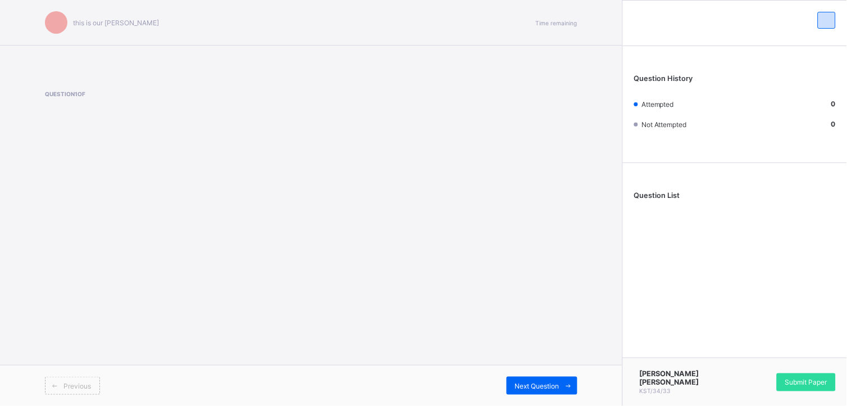
click at [357, 214] on div "this is our [PERSON_NAME] Time remaining Question 1 of Previous Next Question" at bounding box center [311, 203] width 623 height 406
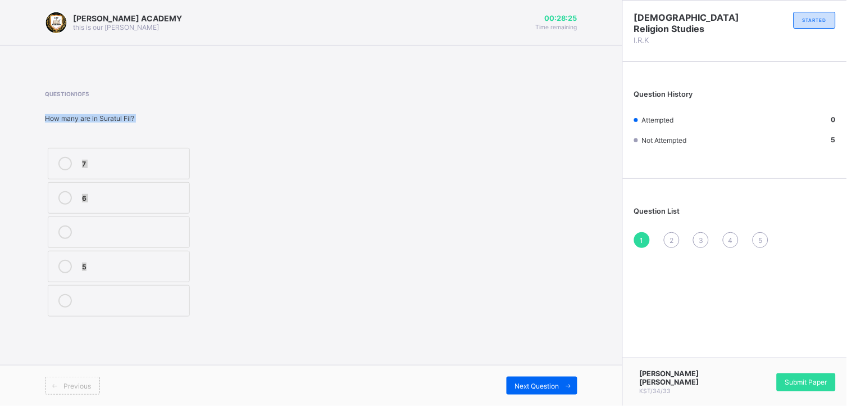
click at [160, 259] on label "5" at bounding box center [119, 266] width 142 height 31
click at [670, 232] on div "2" at bounding box center [672, 240] width 16 height 16
click at [457, 268] on div "Question 2 of 5 The angel incharge of the blowing of the trumpet is________ [PE…" at bounding box center [311, 204] width 533 height 229
drag, startPoint x: 457, startPoint y: 268, endPoint x: 439, endPoint y: 232, distance: 40.0
click at [439, 232] on div "Question 2 of 5 The angel incharge of the blowing of the trumpet is________ [PE…" at bounding box center [311, 204] width 533 height 229
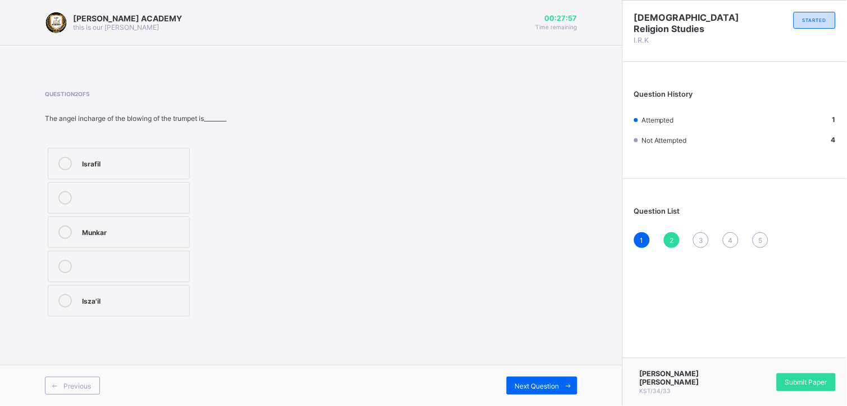
click at [165, 233] on div "Munkar" at bounding box center [133, 230] width 102 height 11
click at [699, 233] on div "3" at bounding box center [701, 240] width 16 height 16
click at [450, 167] on div "Question 3 of 5 How many known angels are mentioned in the [DEMOGRAPHIC_DATA] b…" at bounding box center [311, 204] width 533 height 229
click at [175, 160] on div "10" at bounding box center [135, 162] width 106 height 11
click at [671, 233] on div "2" at bounding box center [672, 240] width 16 height 16
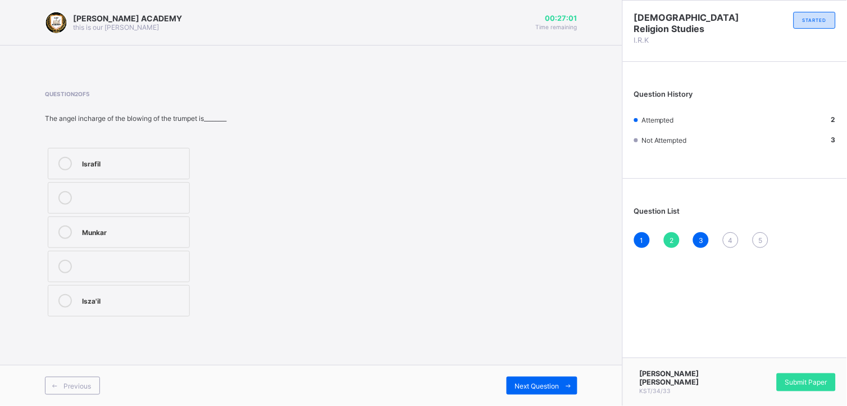
click at [171, 220] on label "Munkar" at bounding box center [119, 231] width 142 height 31
click at [729, 232] on div "4" at bounding box center [731, 240] width 16 height 16
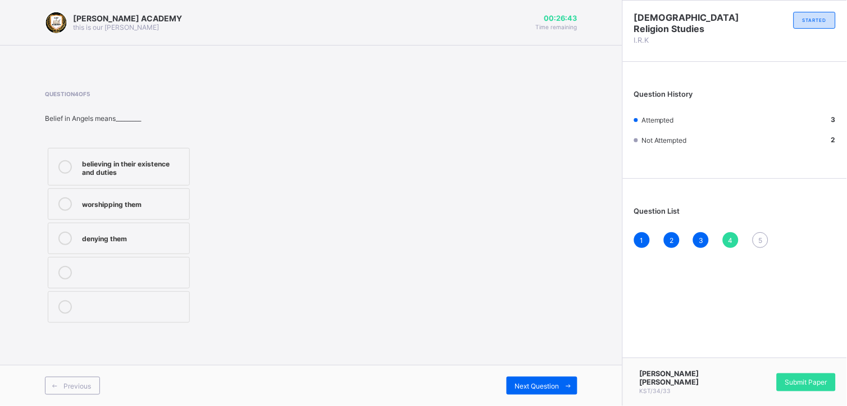
click at [126, 223] on label "denying them" at bounding box center [119, 238] width 142 height 31
click at [754, 233] on div "5" at bounding box center [761, 240] width 16 height 16
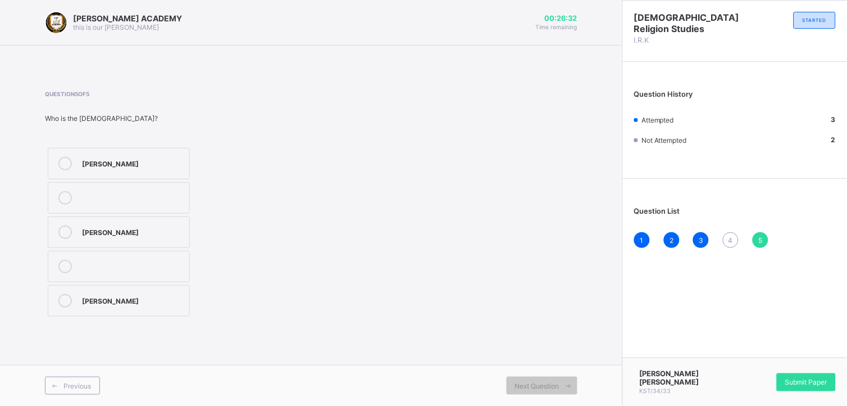
click at [732, 236] on span "4" at bounding box center [731, 240] width 4 height 8
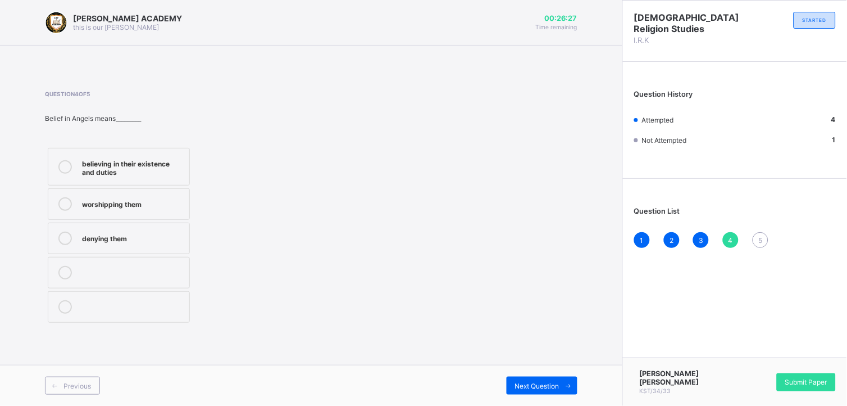
click at [156, 164] on div "believing in their existence and duties" at bounding box center [133, 167] width 102 height 20
click at [754, 232] on div "5" at bounding box center [761, 240] width 16 height 16
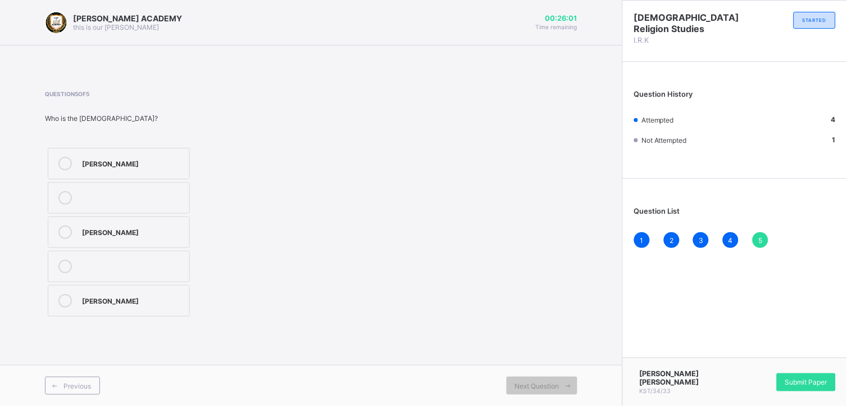
click at [144, 216] on label "[PERSON_NAME]" at bounding box center [119, 231] width 142 height 31
click at [754, 365] on span "Submit Paper" at bounding box center [807, 382] width 42 height 8
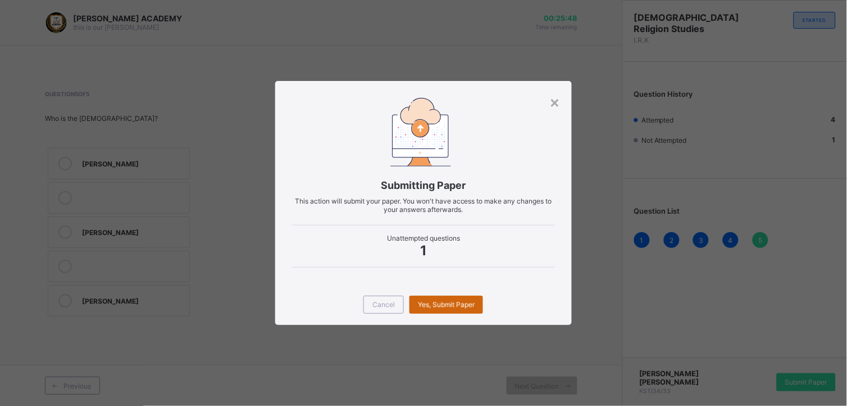
click at [446, 301] on div "Yes, Submit Paper" at bounding box center [447, 305] width 74 height 18
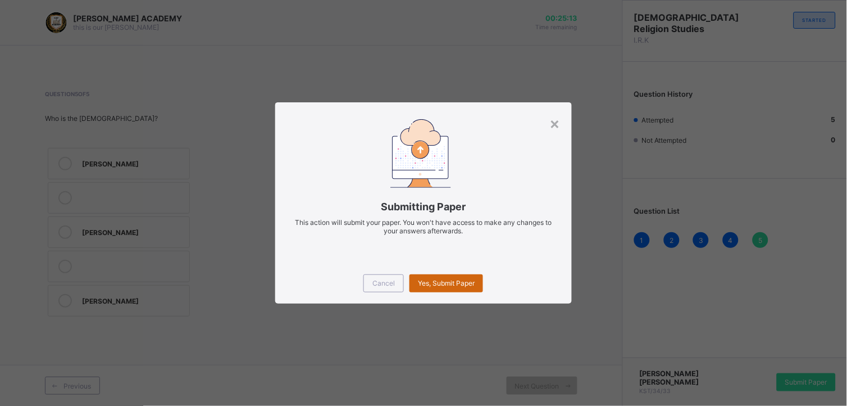
click at [451, 279] on span "Yes, Submit Paper" at bounding box center [446, 283] width 57 height 8
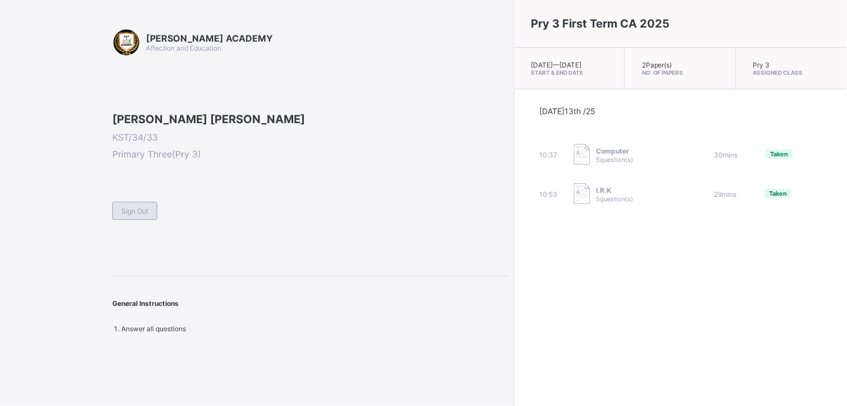
click at [132, 215] on span "Sign Out" at bounding box center [134, 211] width 27 height 8
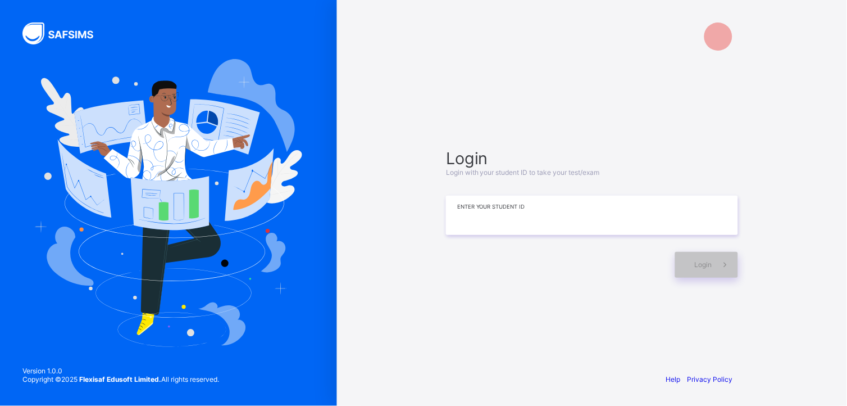
click at [480, 215] on input at bounding box center [592, 215] width 292 height 39
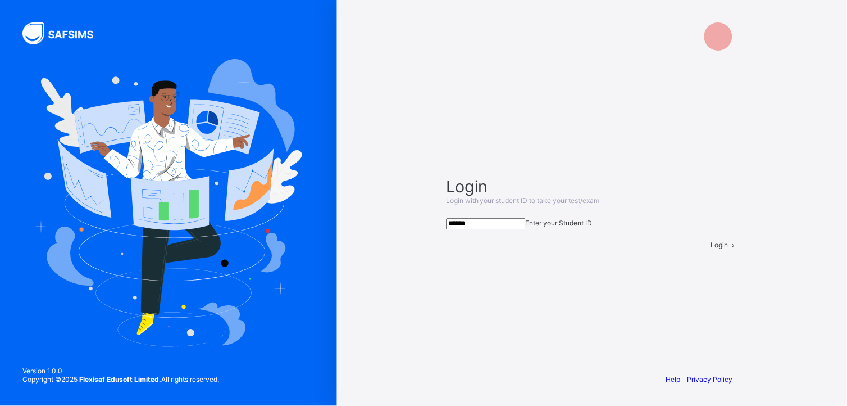
type input "*******"
